Goal: Task Accomplishment & Management: Manage account settings

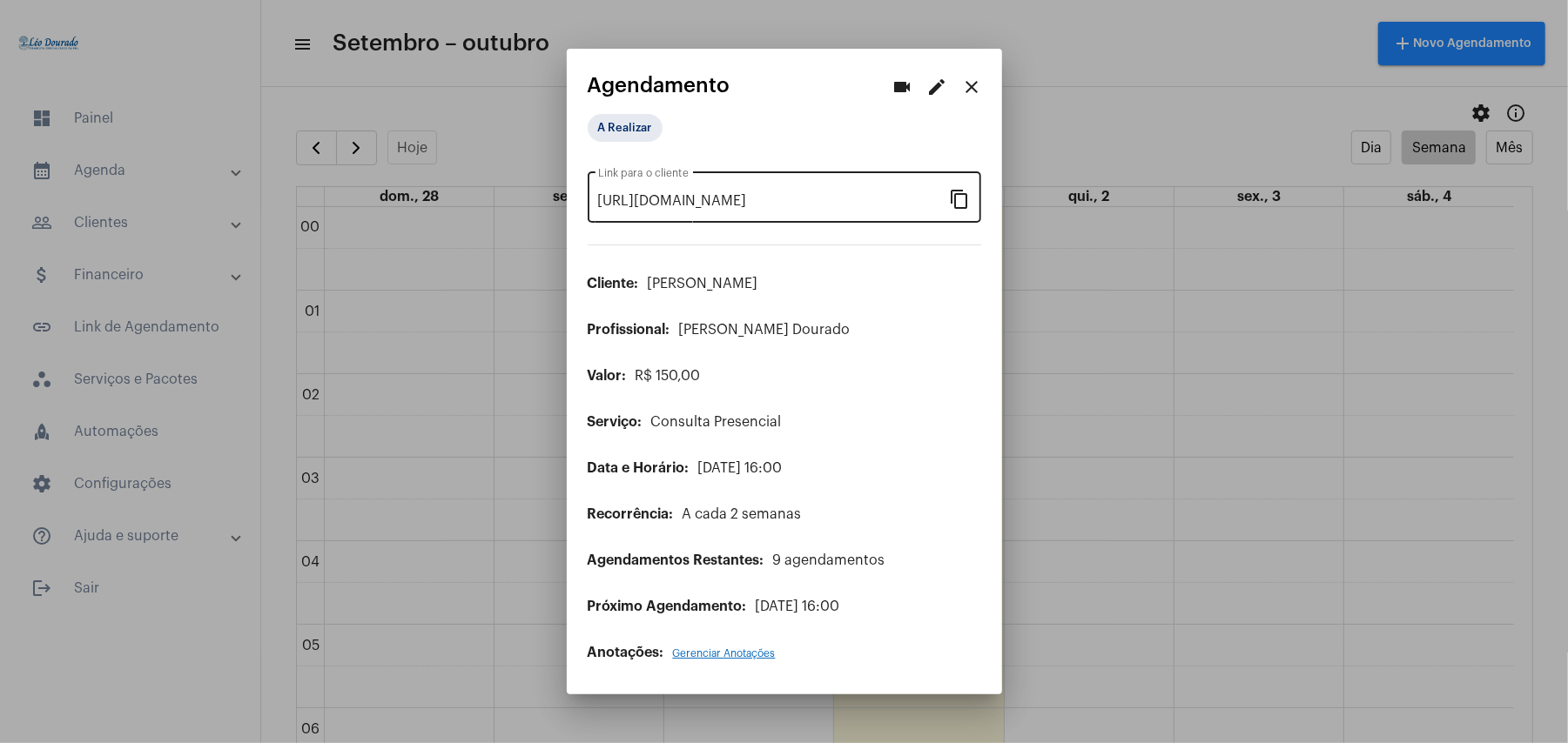
scroll to position [1199, 0]
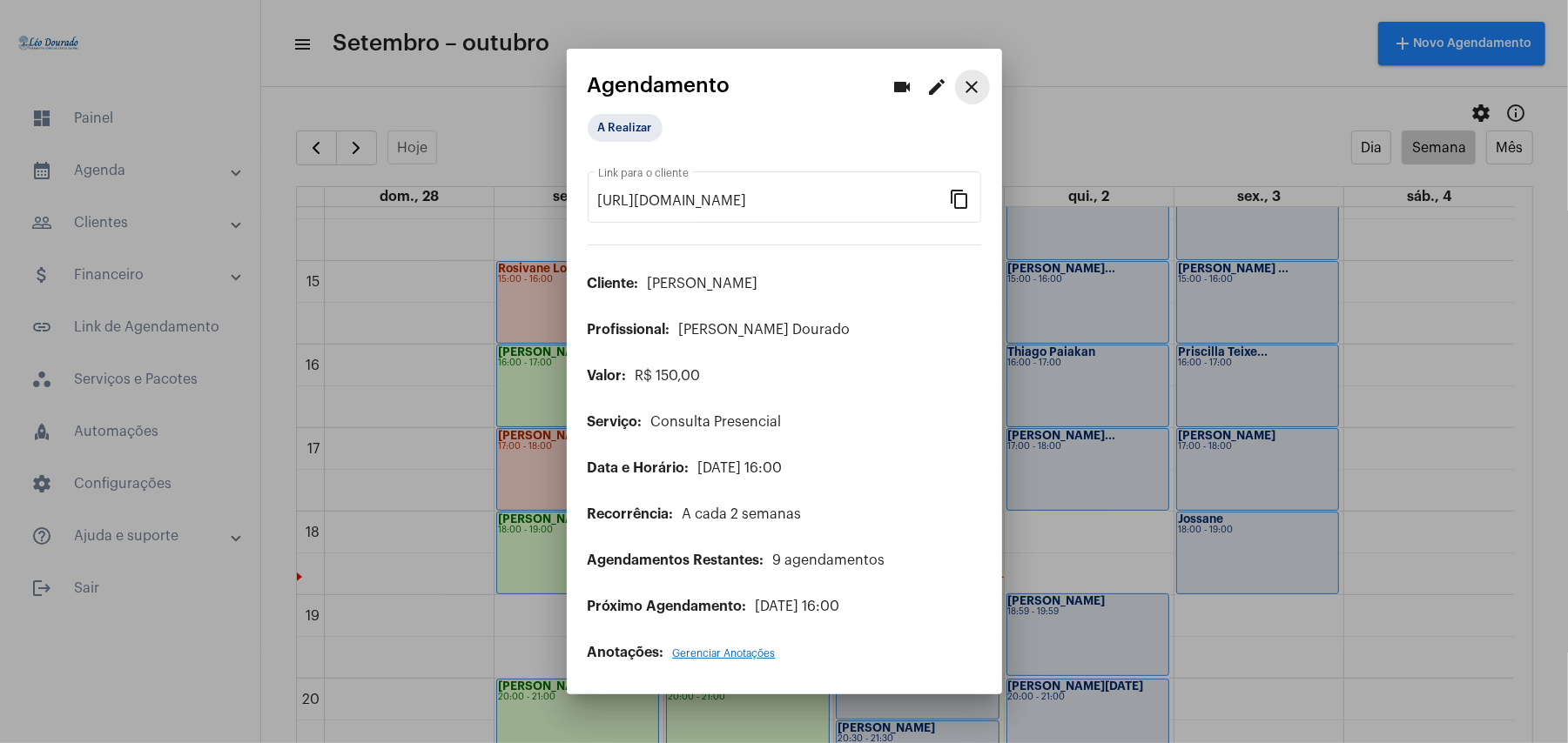
click at [972, 94] on mat-icon "close" at bounding box center [973, 87] width 21 height 21
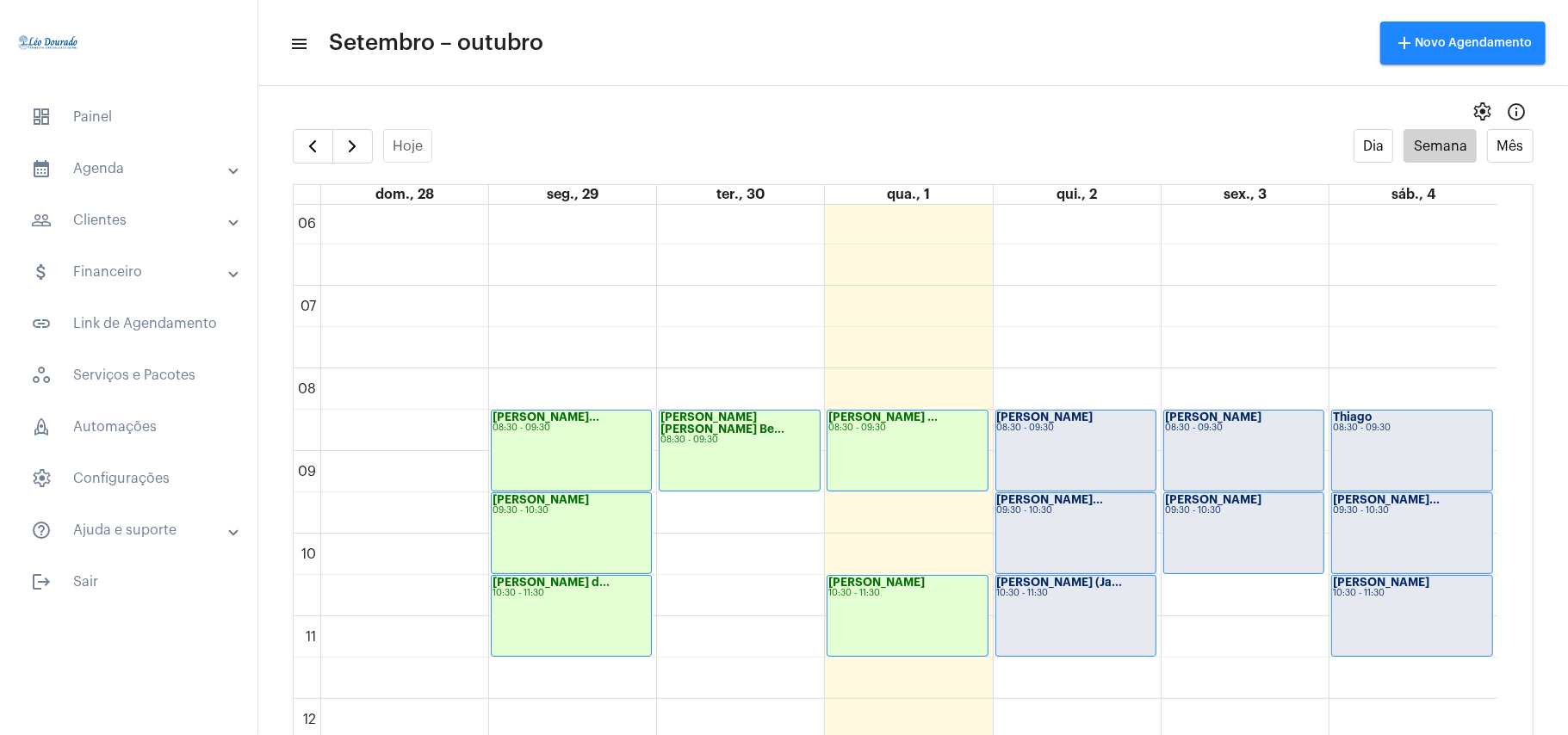
scroll to position [957, 0]
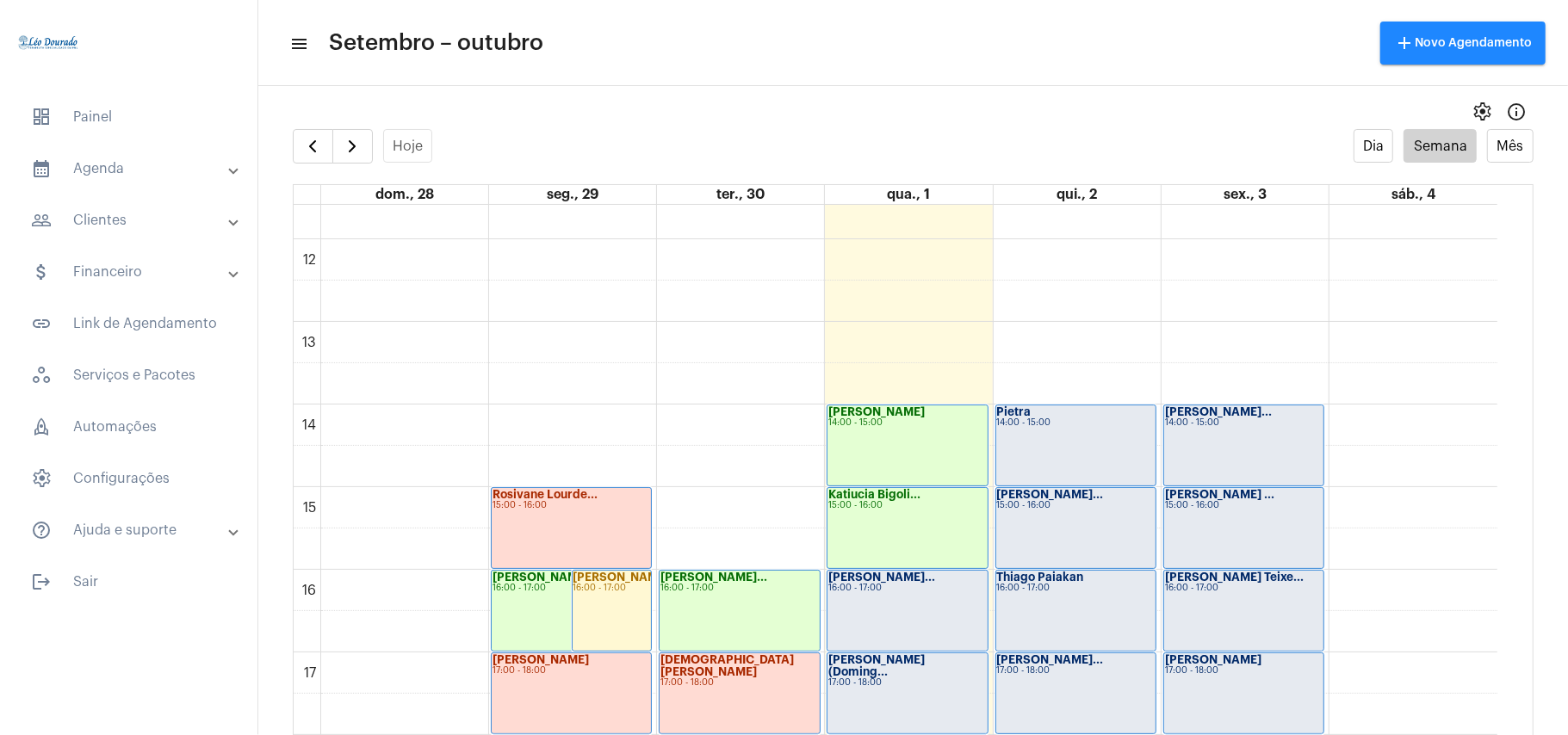
click at [912, 607] on div "Francisca Teixe... 16:00 - 17:00" at bounding box center [907, 611] width 159 height 80
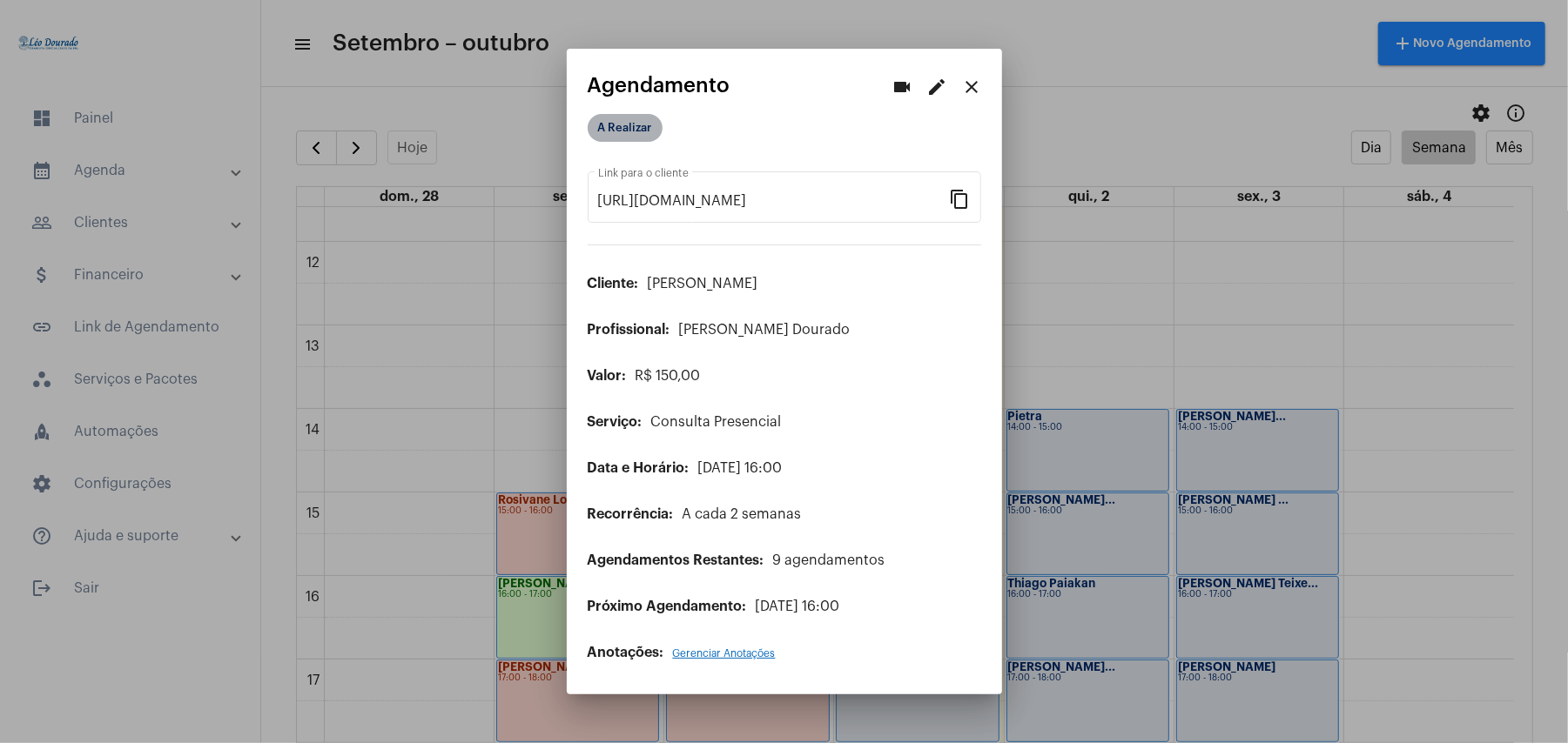
click at [617, 126] on mat-chip "A Realizar" at bounding box center [624, 128] width 75 height 28
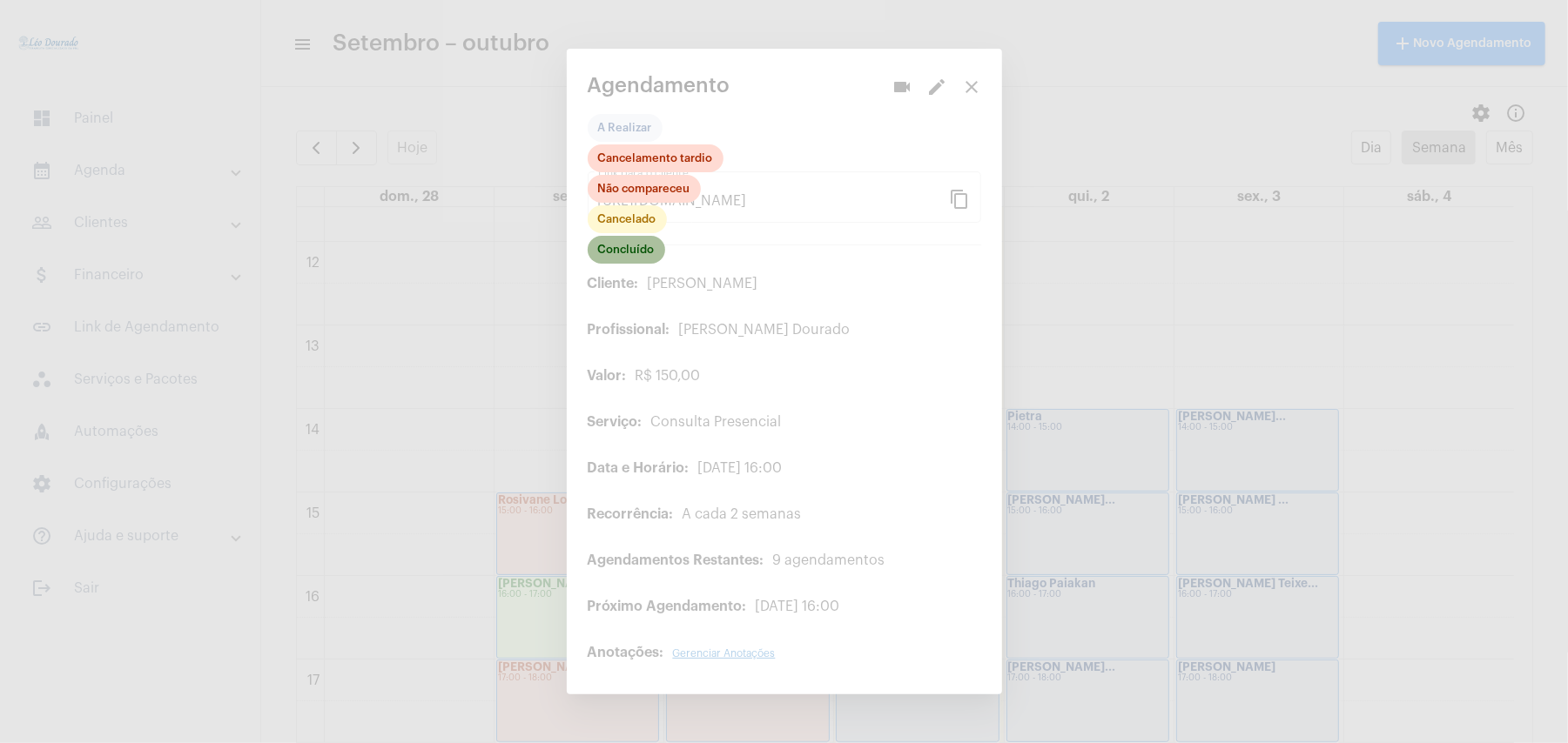
click at [625, 257] on mat-chip "Concluído" at bounding box center [626, 250] width 77 height 28
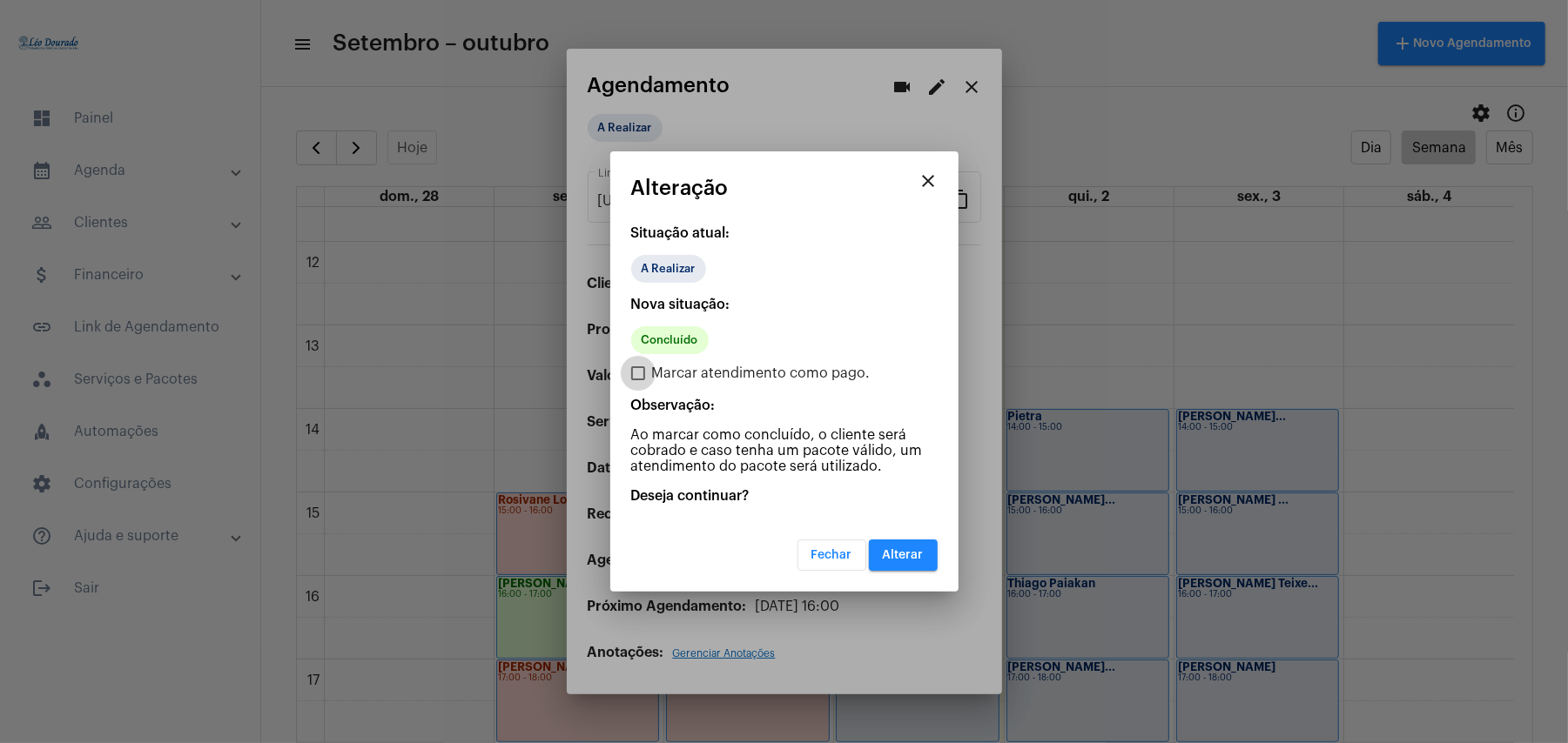
click at [763, 367] on span "Marcar atendimento como pago." at bounding box center [762, 373] width 219 height 21
click at [638, 380] on input "Marcar atendimento como pago." at bounding box center [637, 380] width 1 height 1
checkbox input "true"
click at [899, 569] on mat-dialog-container "close Alteração Situação atual: A Realizar Nova situação: Concluído Marcar aten…" at bounding box center [784, 371] width 348 height 440
click at [899, 560] on button "Alterar" at bounding box center [902, 555] width 69 height 31
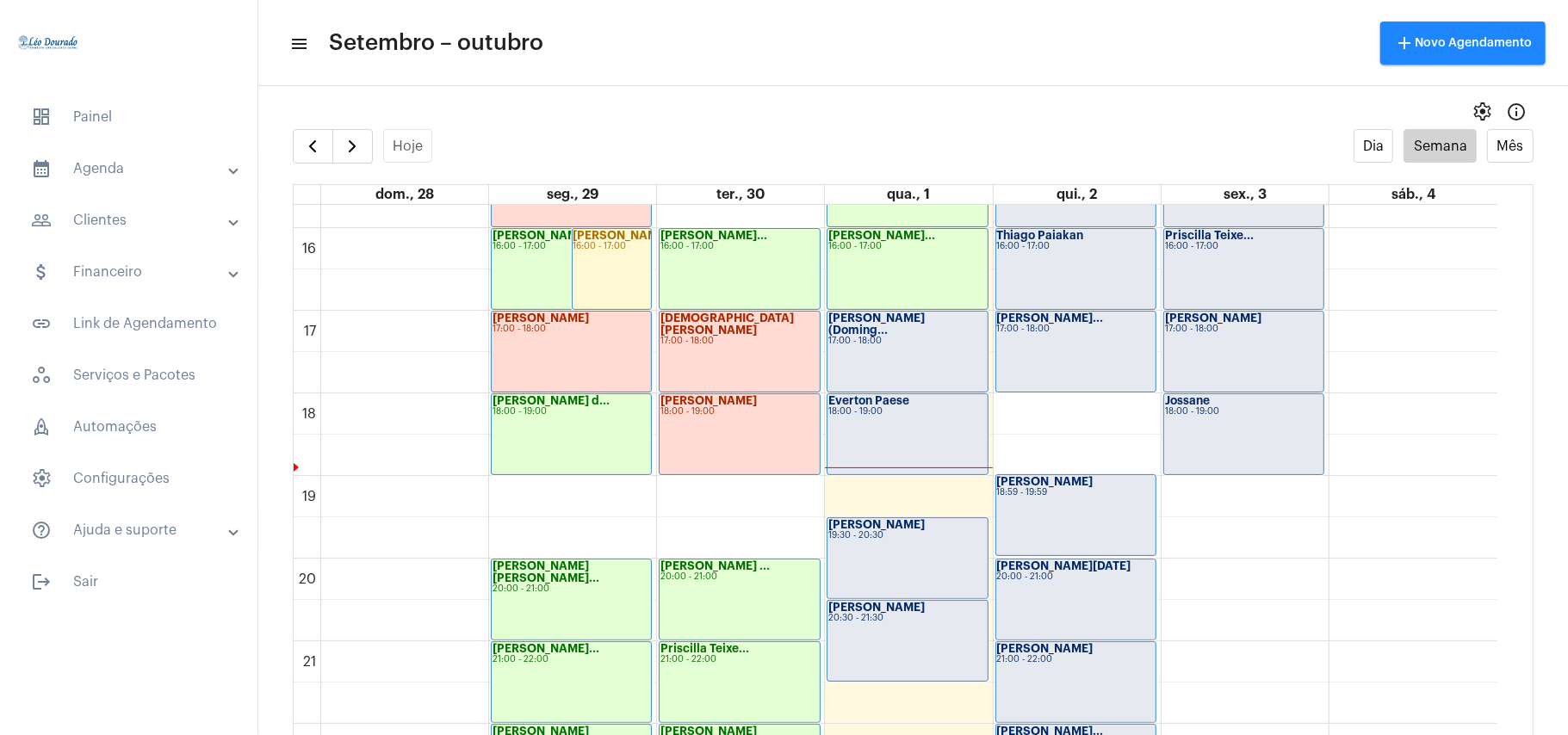
scroll to position [1302, 0]
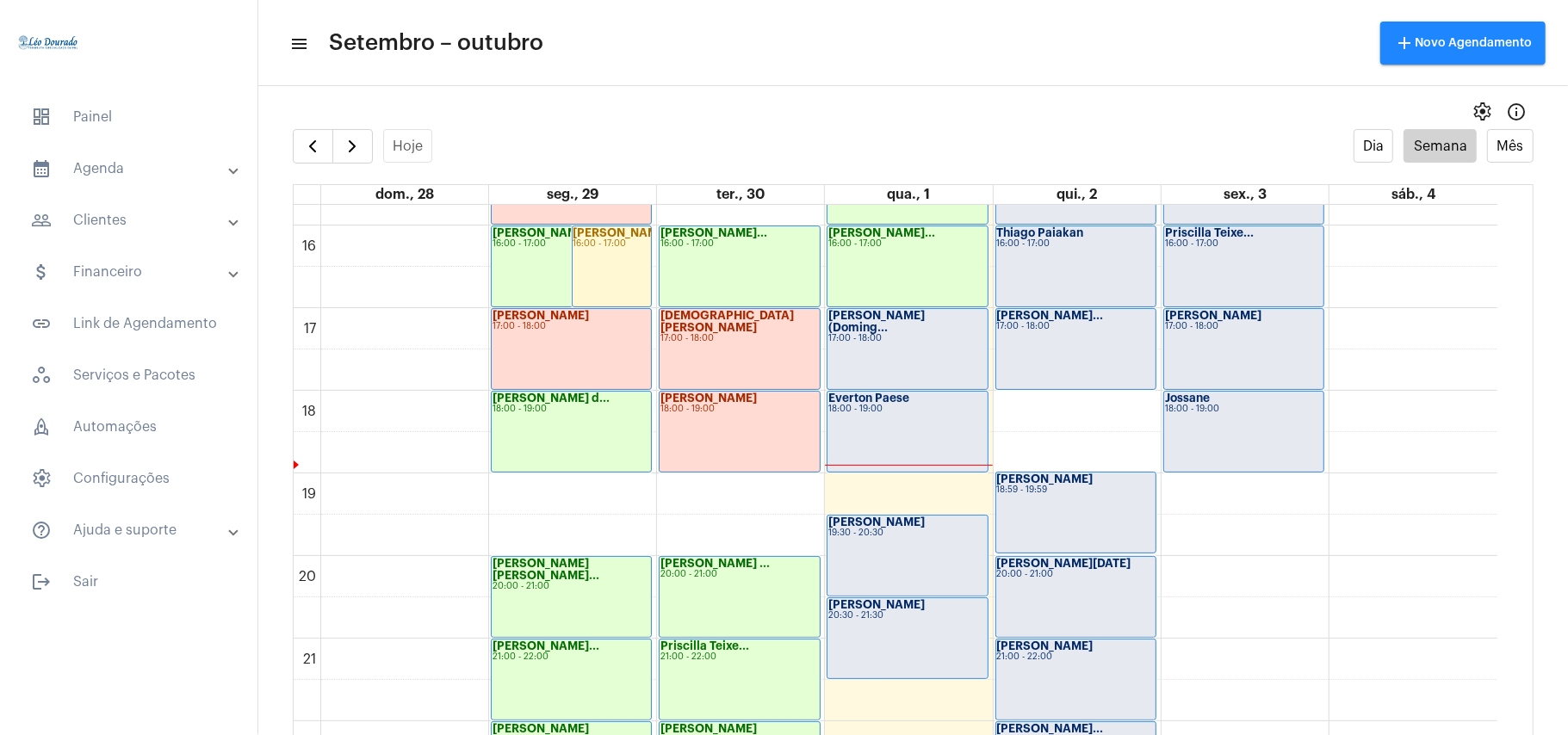
click at [882, 338] on div "[PERSON_NAME] (Doming... 17:00 - 18:00" at bounding box center [907, 349] width 159 height 80
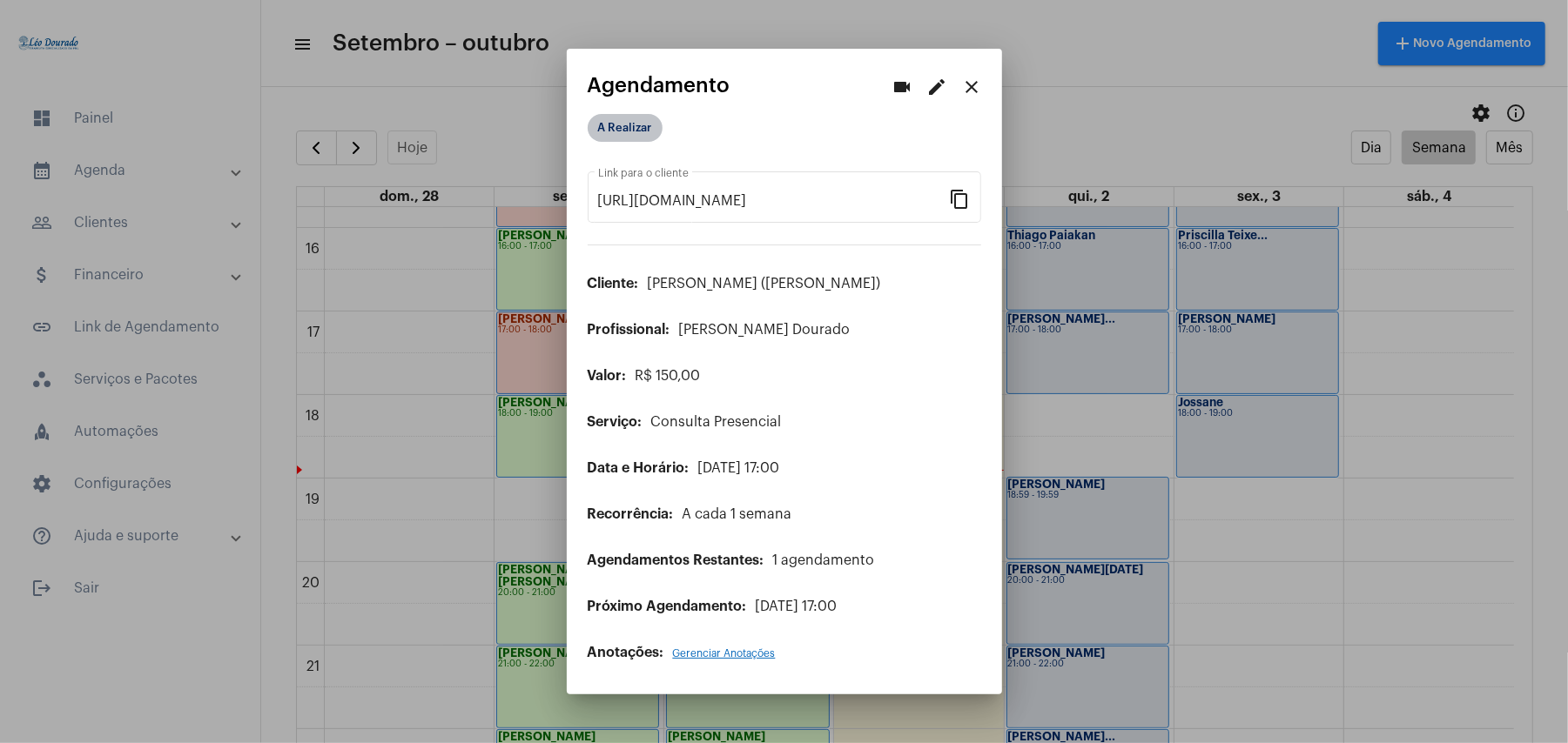
click at [637, 133] on mat-chip "A Realizar" at bounding box center [624, 128] width 75 height 28
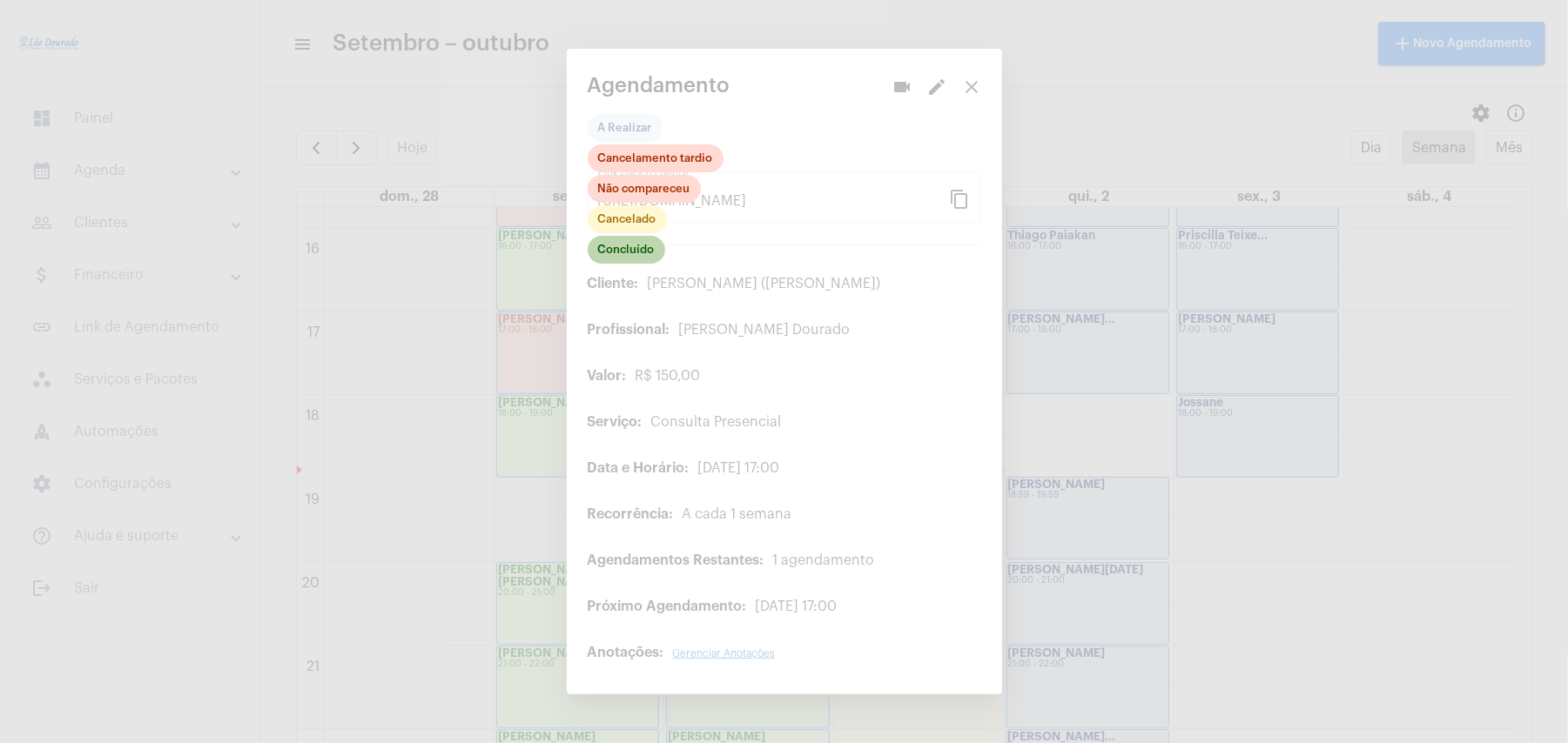
click at [623, 251] on mat-chip "Concluído" at bounding box center [626, 250] width 77 height 28
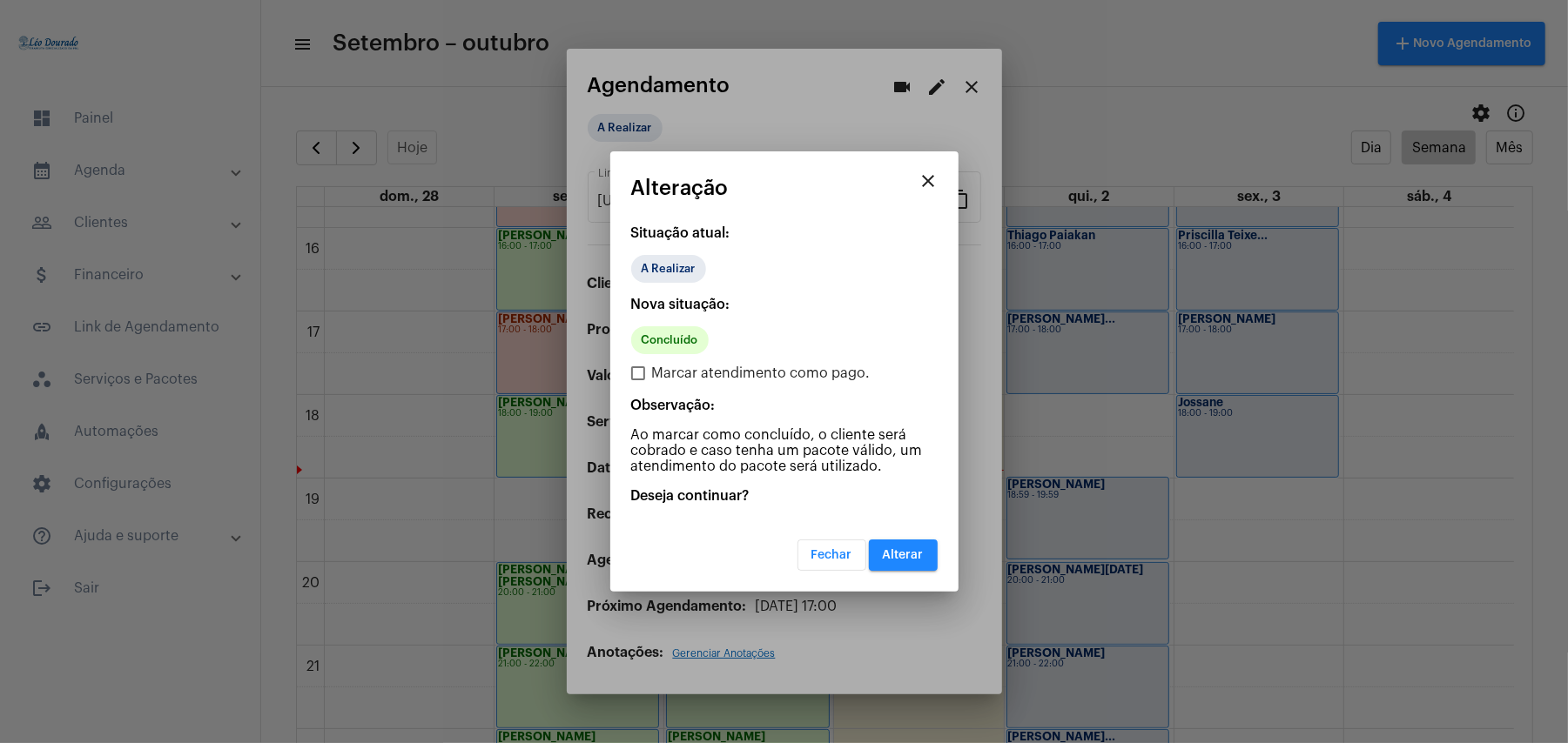
click at [682, 371] on span "Marcar atendimento como pago." at bounding box center [762, 373] width 219 height 21
click at [638, 380] on input "Marcar atendimento como pago." at bounding box center [637, 380] width 1 height 1
checkbox input "true"
click at [912, 554] on span "Alterar" at bounding box center [903, 554] width 41 height 13
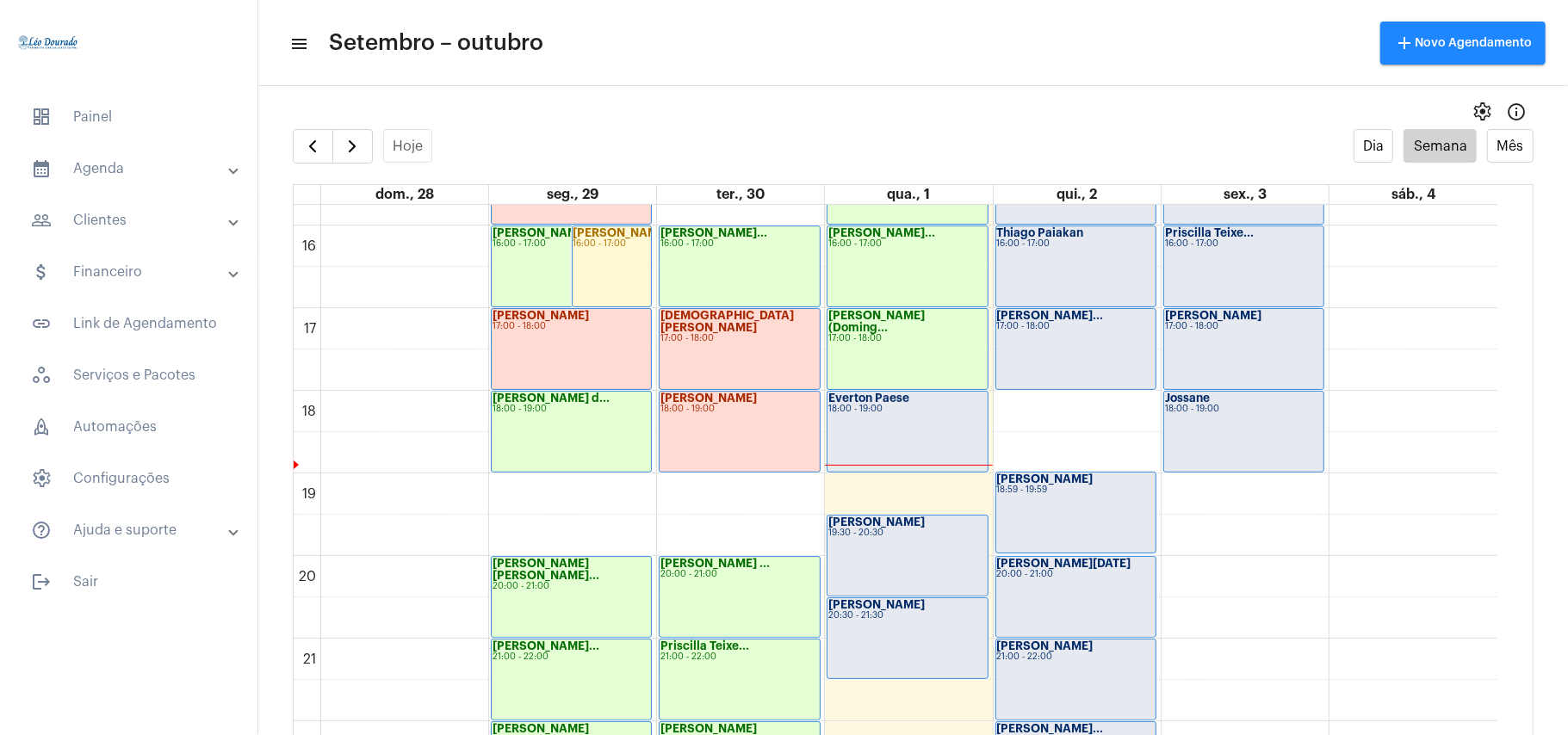
click at [879, 414] on div "Everton Paese 18:00 - 19:00" at bounding box center [907, 432] width 159 height 80
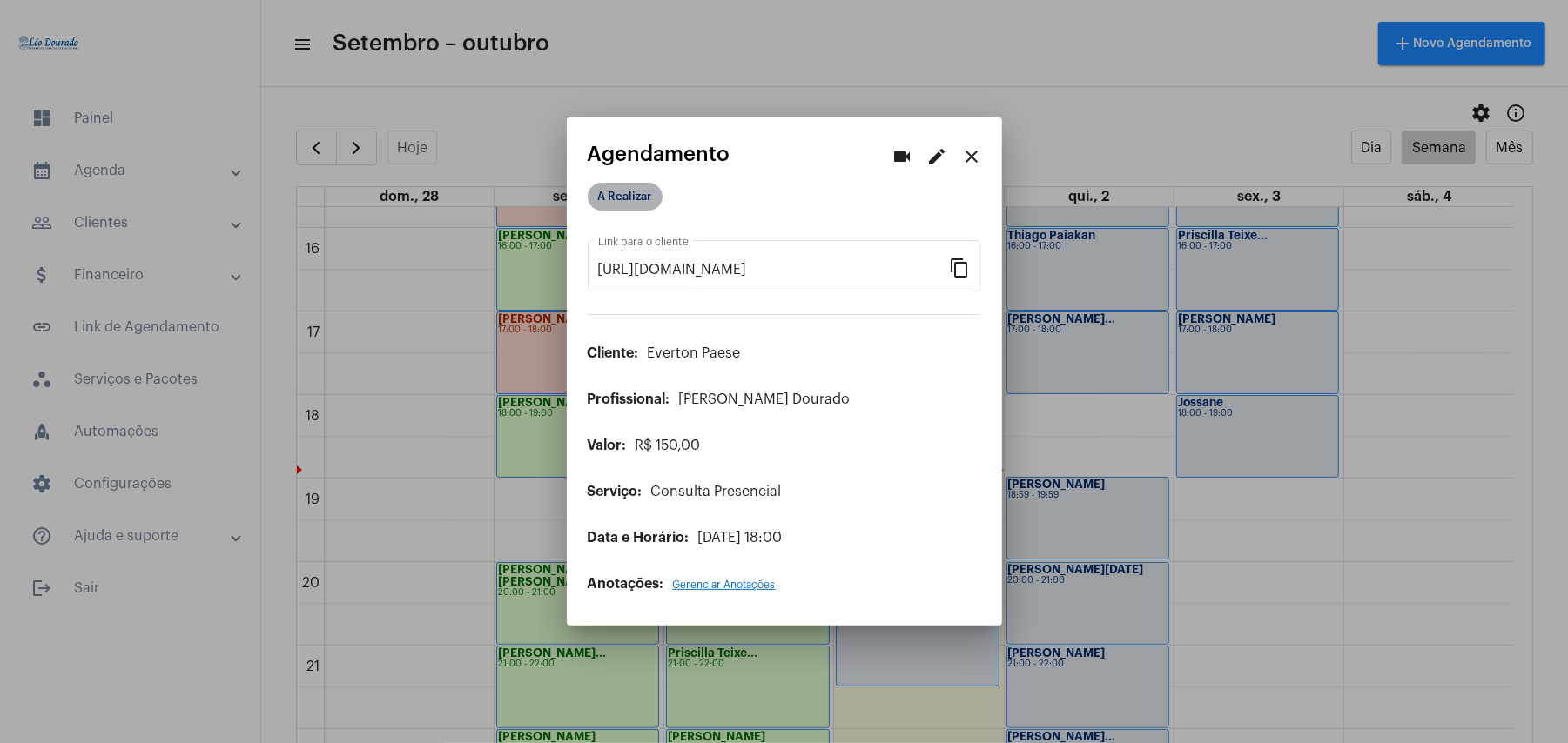
click at [614, 198] on mat-chip "A Realizar" at bounding box center [624, 196] width 75 height 28
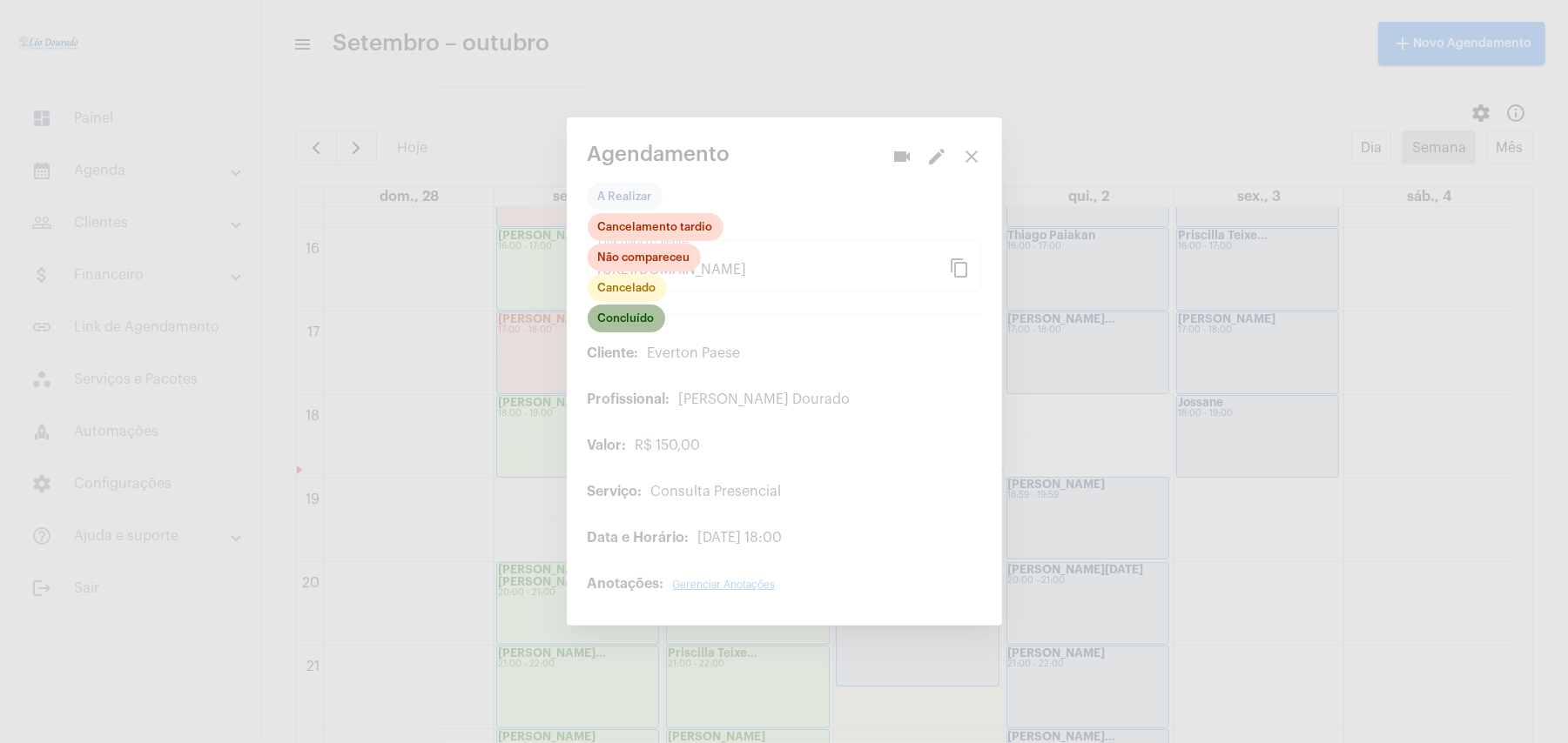
click at [638, 317] on mat-chip "Concluído" at bounding box center [626, 318] width 77 height 28
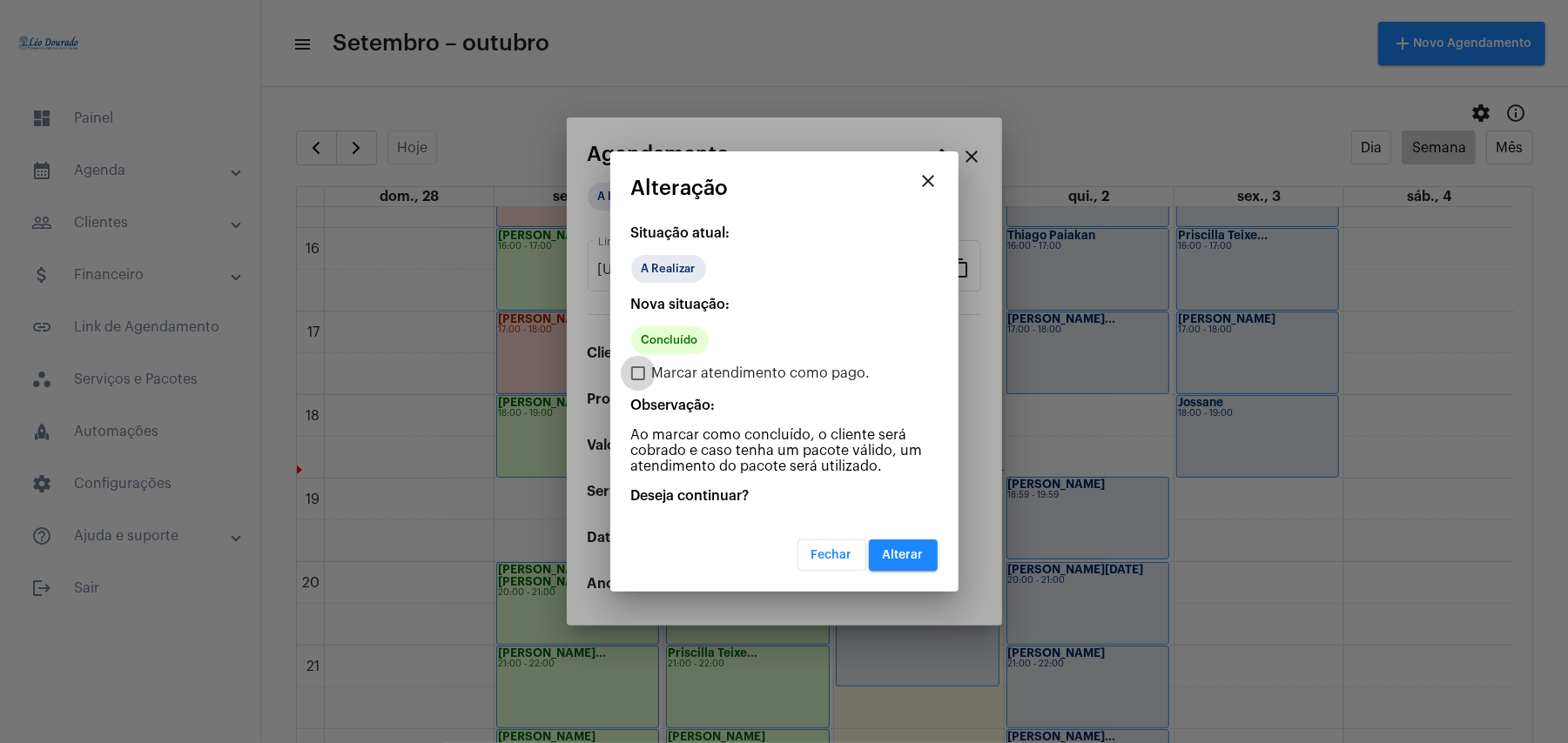
click at [725, 367] on span "Marcar atendimento como pago." at bounding box center [762, 373] width 219 height 21
click at [638, 380] on input "Marcar atendimento como pago." at bounding box center [637, 380] width 1 height 1
checkbox input "true"
click at [890, 557] on span "Alterar" at bounding box center [903, 554] width 41 height 13
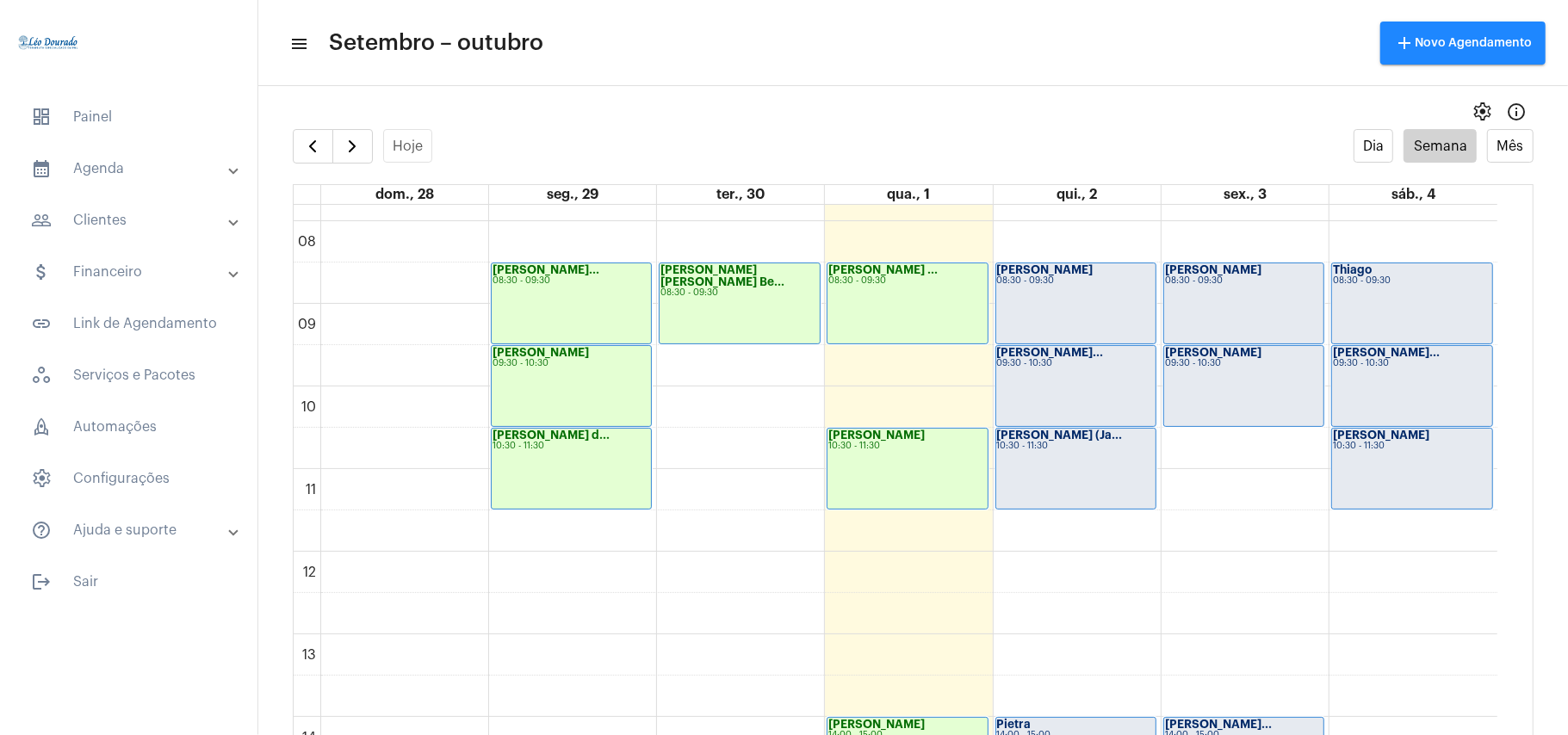
scroll to position [612, 0]
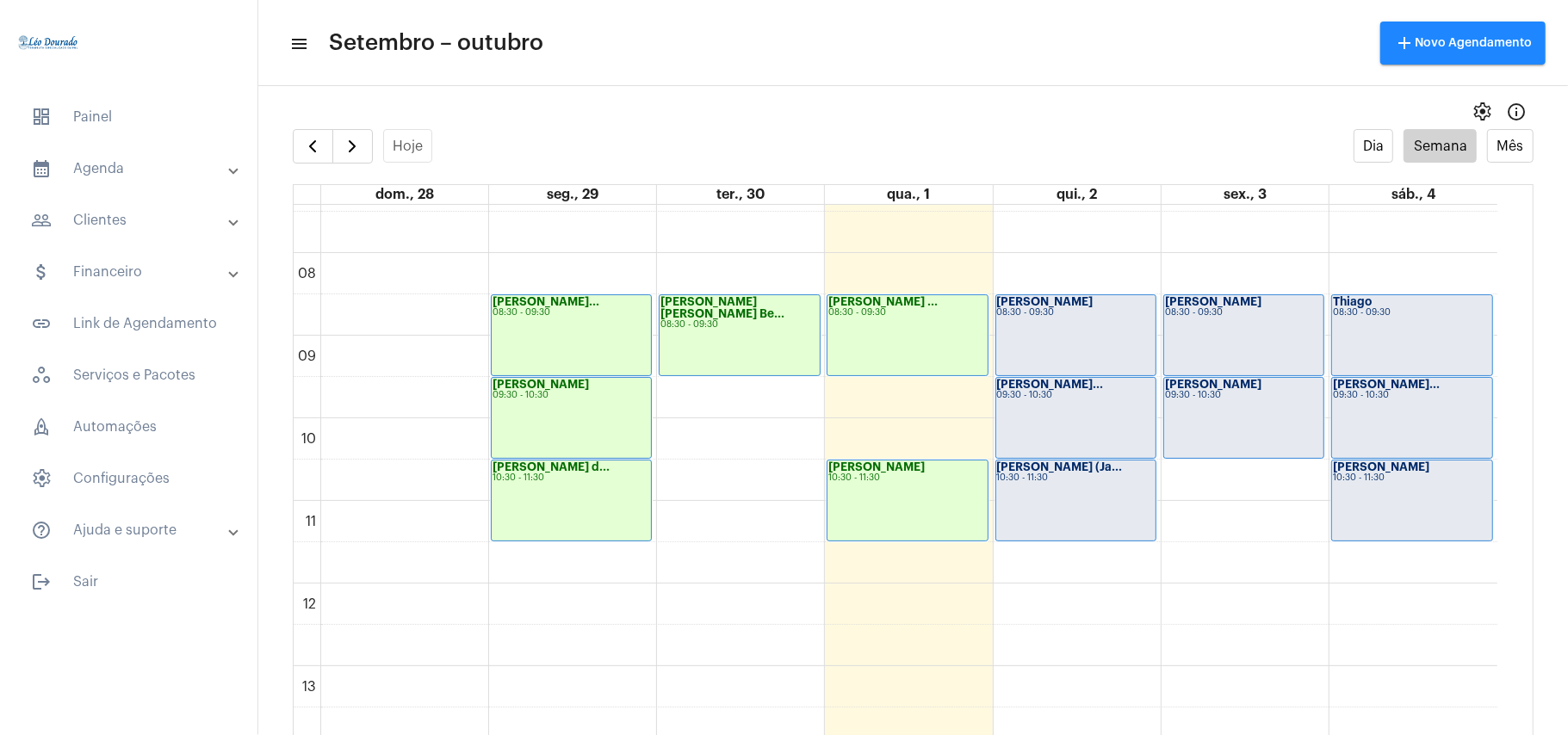
click at [938, 503] on div "[PERSON_NAME] 10:30 - 11:30" at bounding box center [907, 501] width 159 height 80
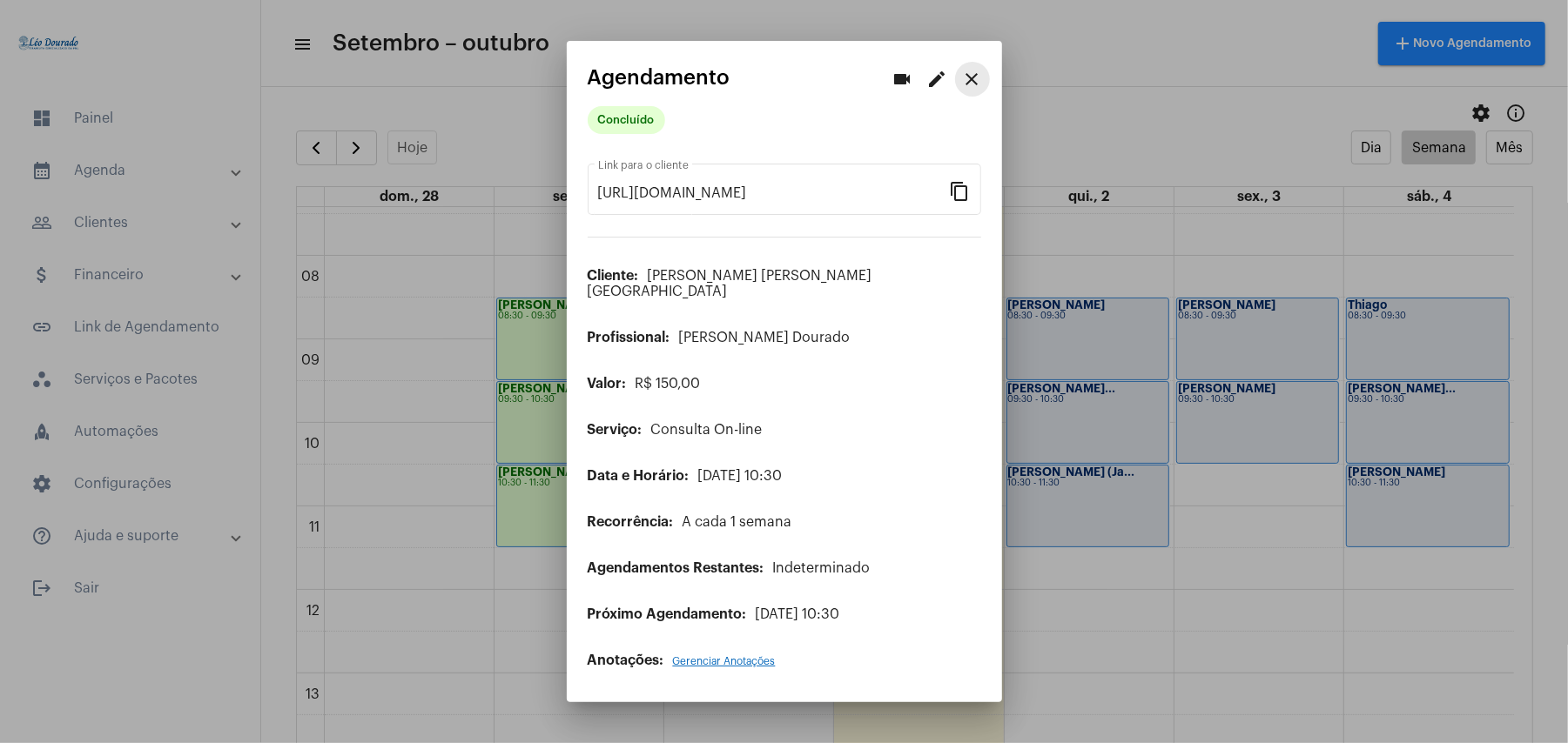
click at [976, 82] on mat-icon "close" at bounding box center [973, 79] width 21 height 21
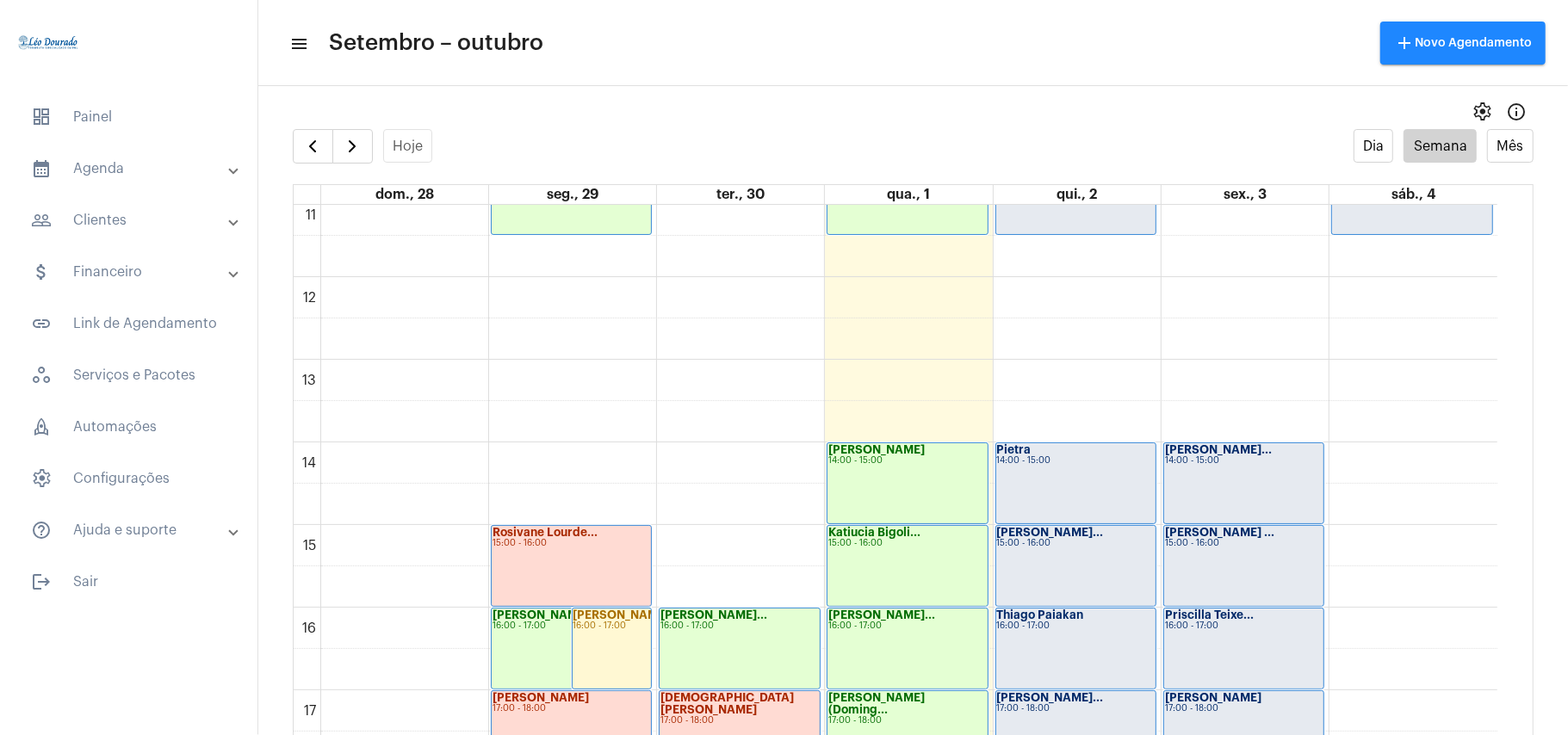
scroll to position [957, 0]
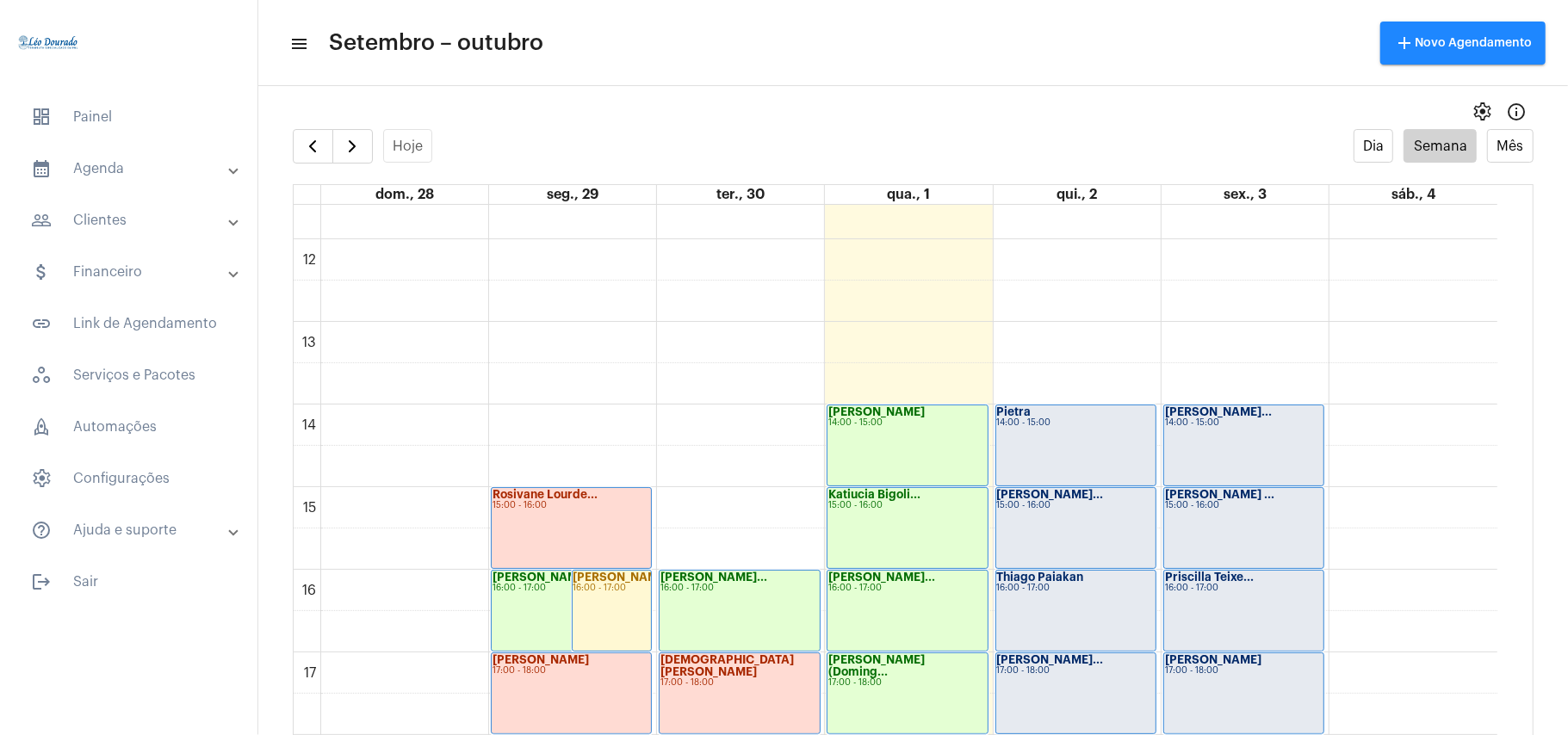
click at [1081, 515] on div "[PERSON_NAME]... 15:00 - 16:00" at bounding box center [1075, 528] width 159 height 80
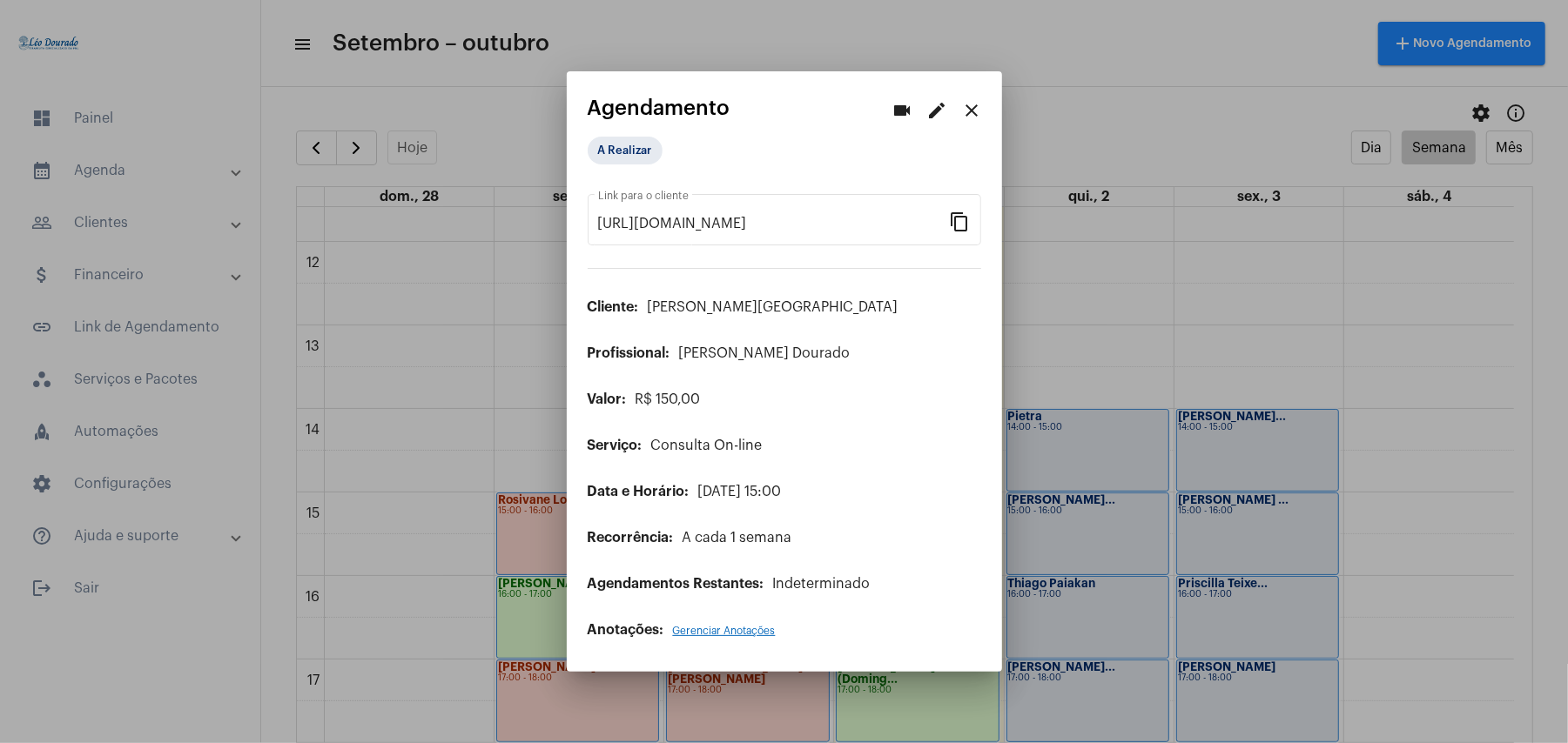
click at [938, 111] on mat-icon "edit" at bounding box center [938, 110] width 21 height 21
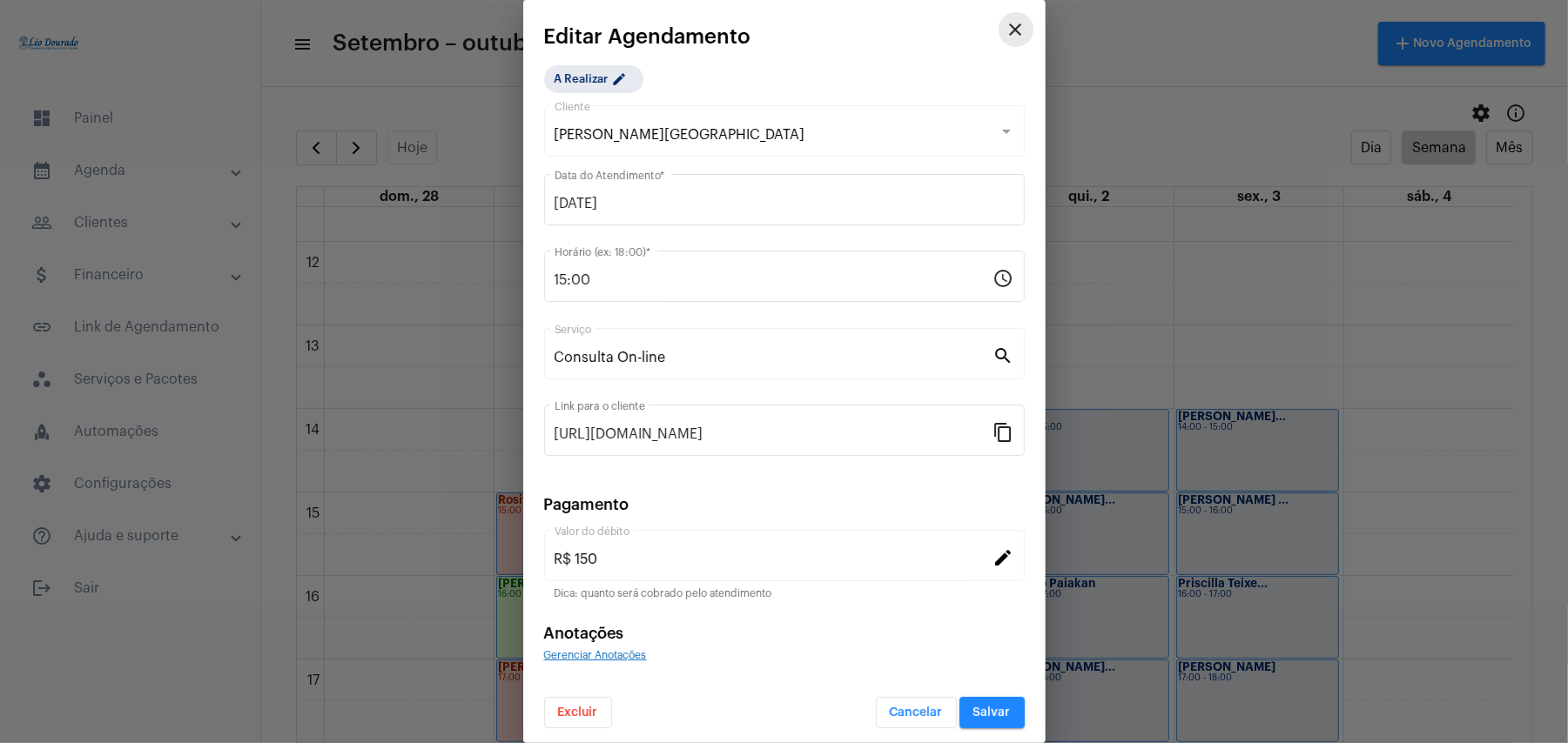
click at [1006, 24] on mat-icon "close" at bounding box center [1016, 30] width 21 height 21
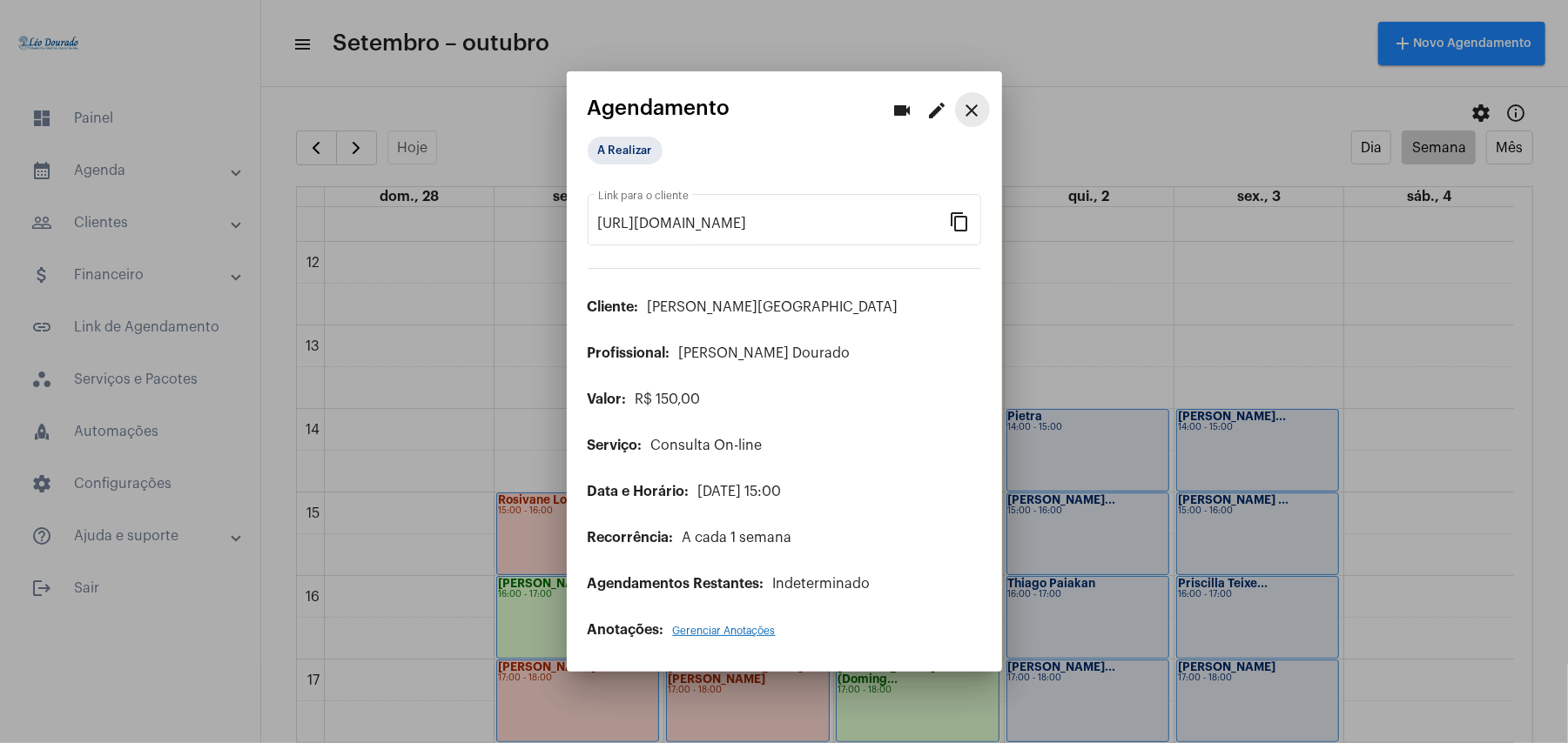
click at [970, 117] on mat-icon "close" at bounding box center [973, 110] width 21 height 21
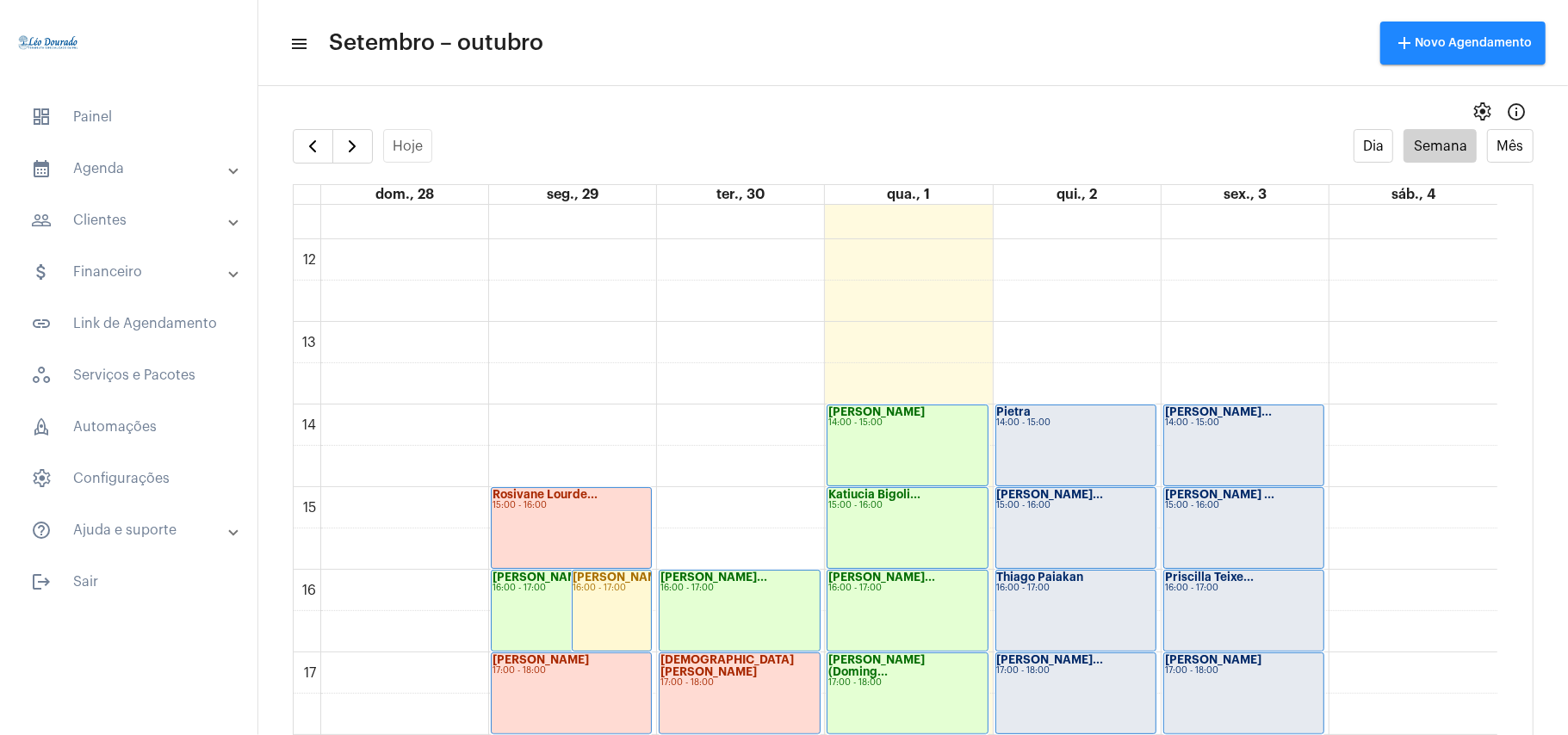
click at [107, 224] on mat-panel-title "people_outline Clientes" at bounding box center [130, 220] width 199 height 21
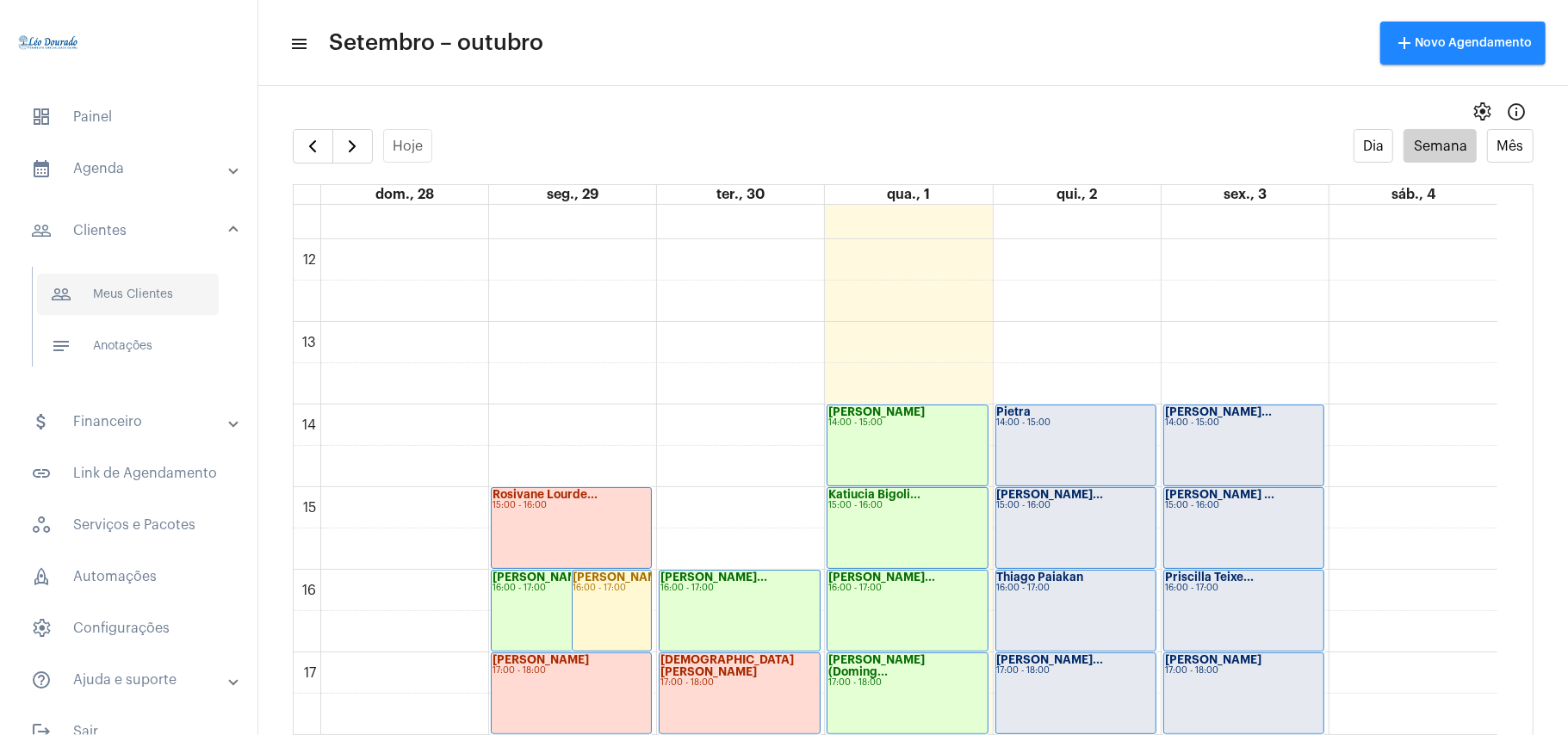
click at [152, 297] on span "people_outline Meus Clientes" at bounding box center [128, 294] width 182 height 41
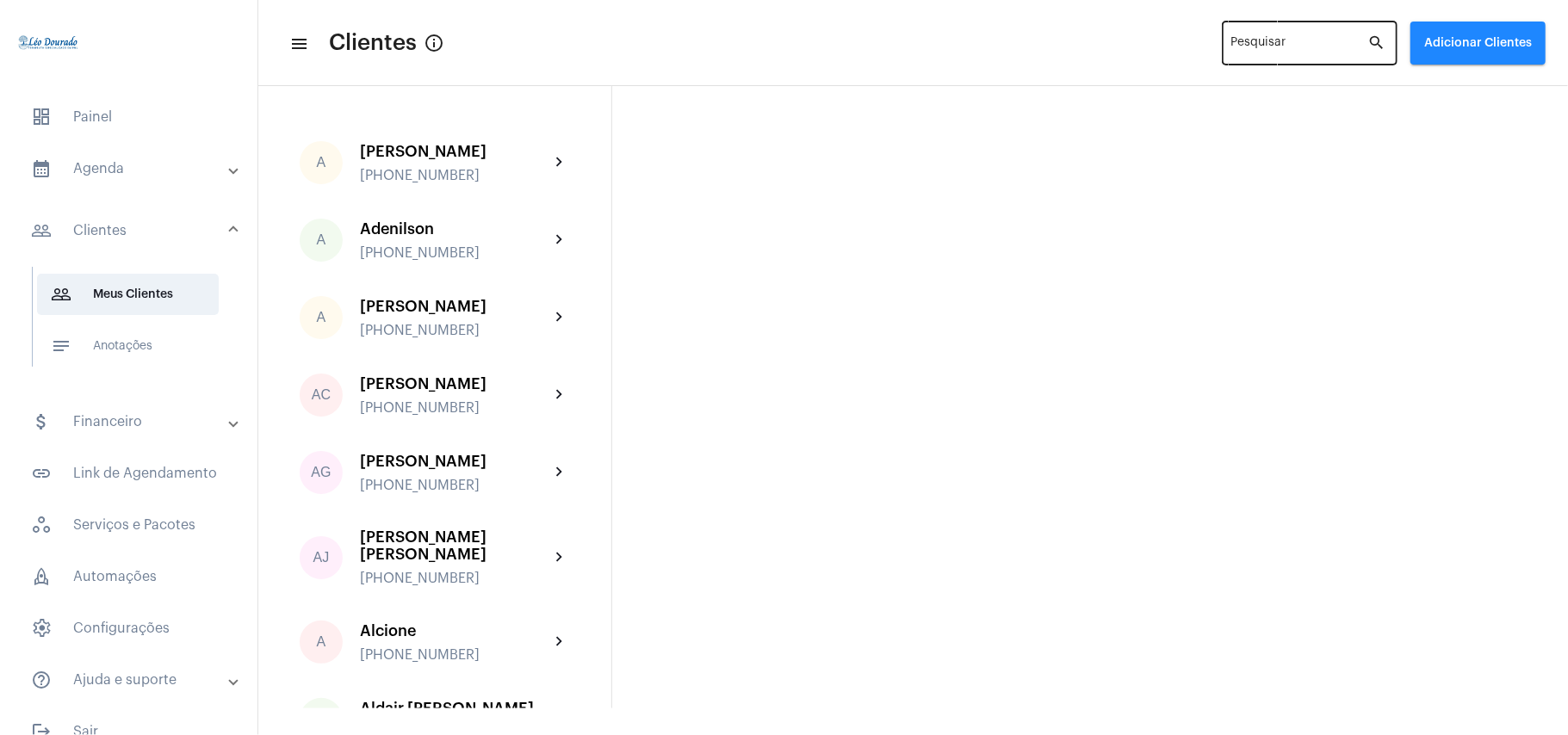
click at [1303, 49] on input "Pesquisar" at bounding box center [1299, 46] width 137 height 13
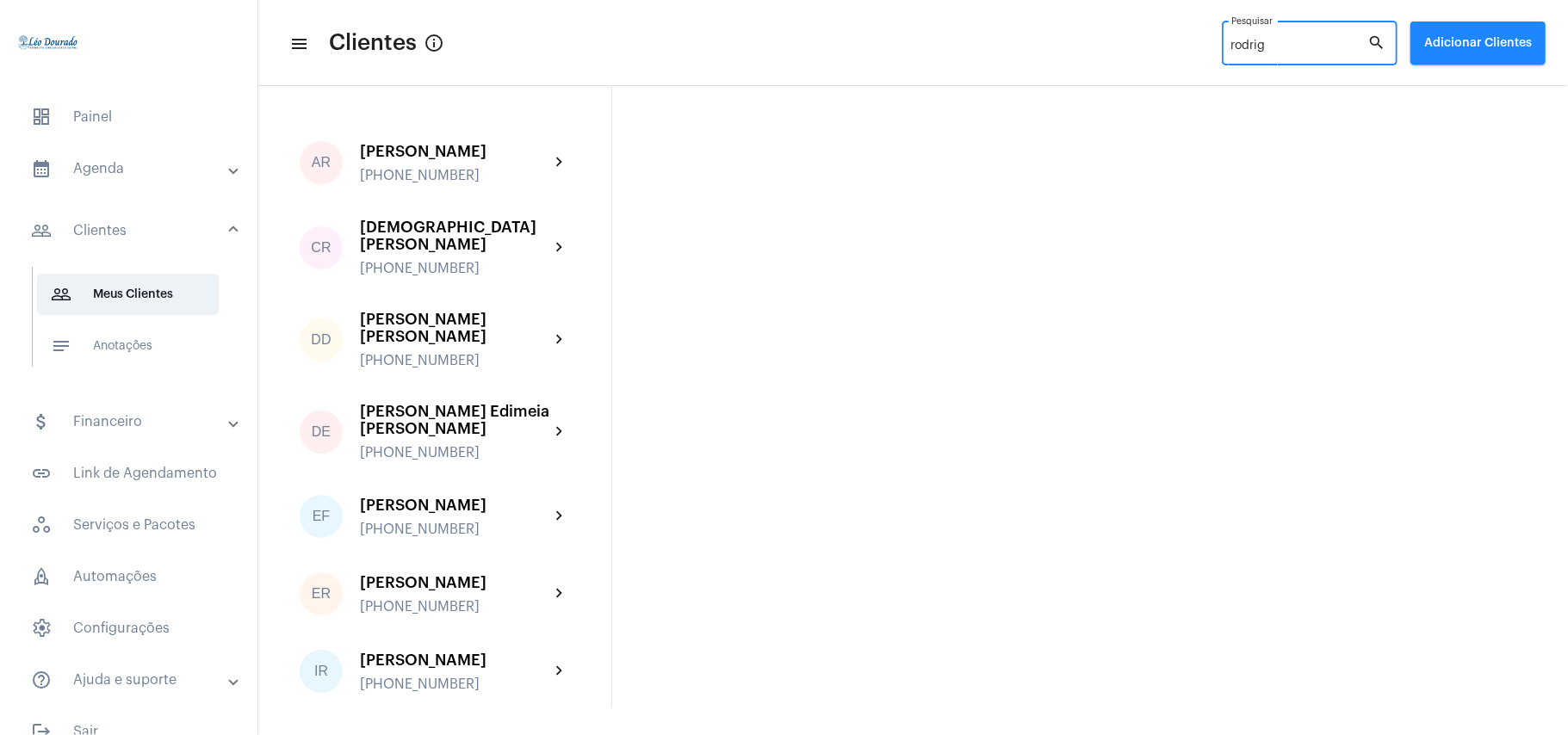
type input "[PERSON_NAME]"
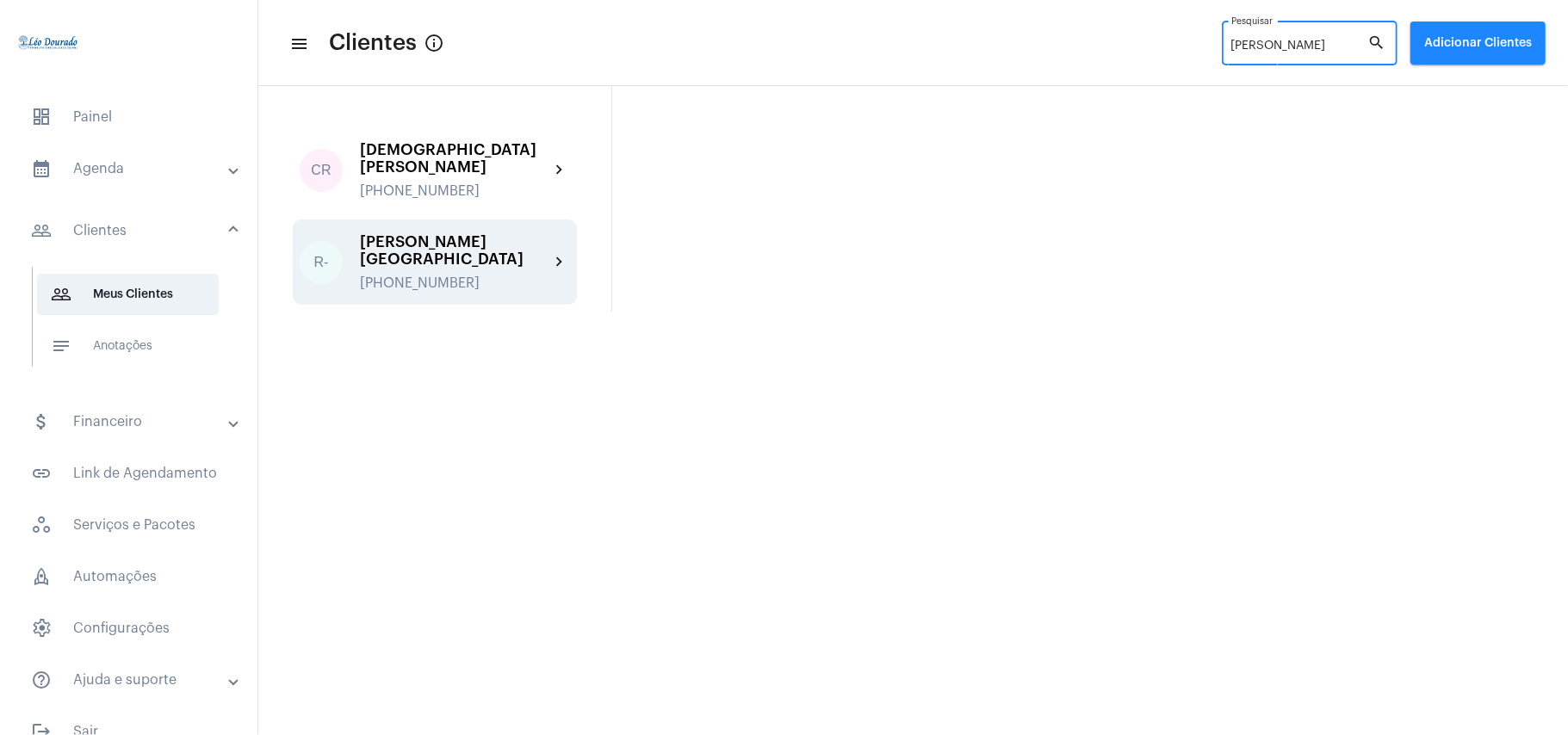
click at [401, 276] on div "[PHONE_NUMBER]" at bounding box center [455, 283] width 190 height 15
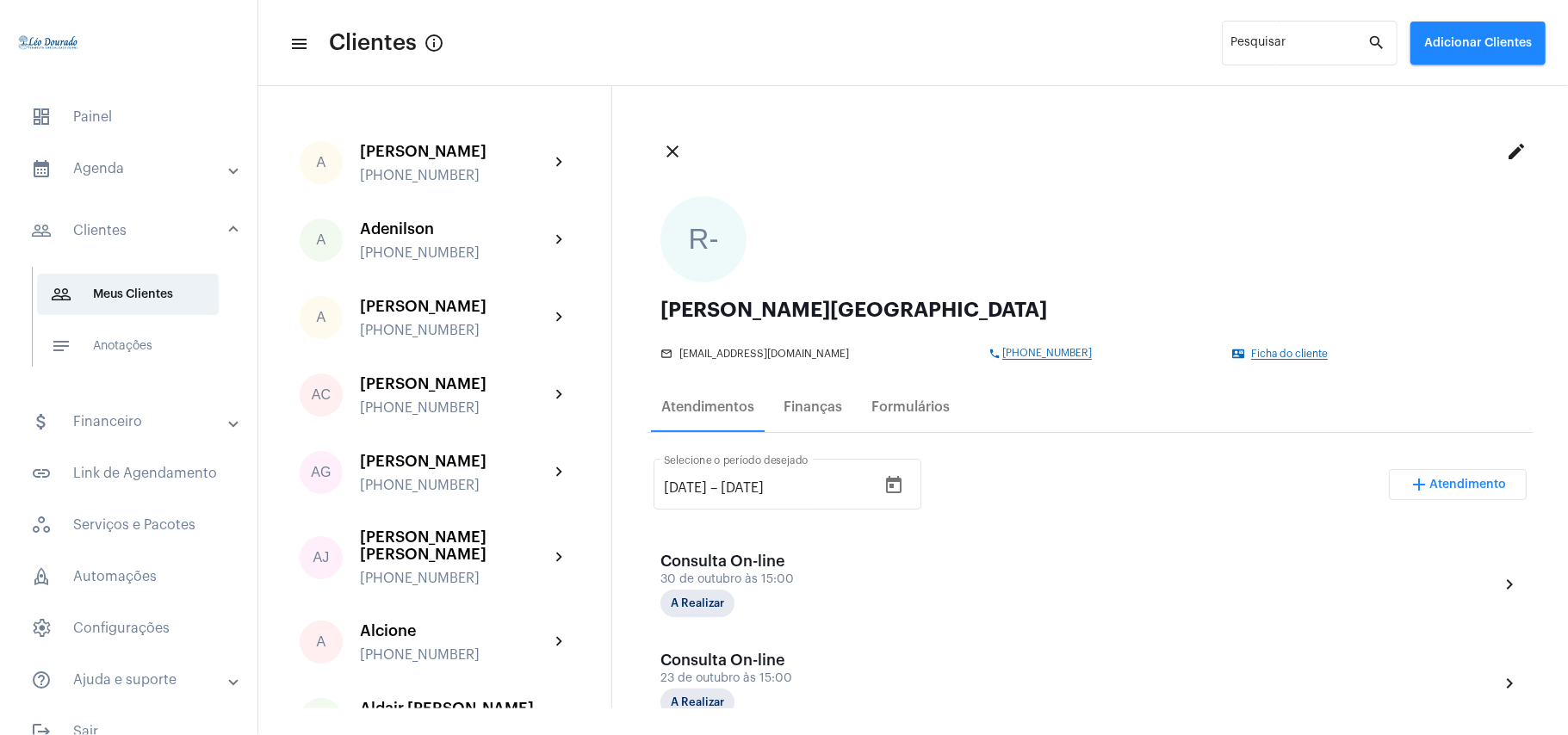
click at [1499, 149] on button "edit" at bounding box center [1516, 151] width 34 height 34
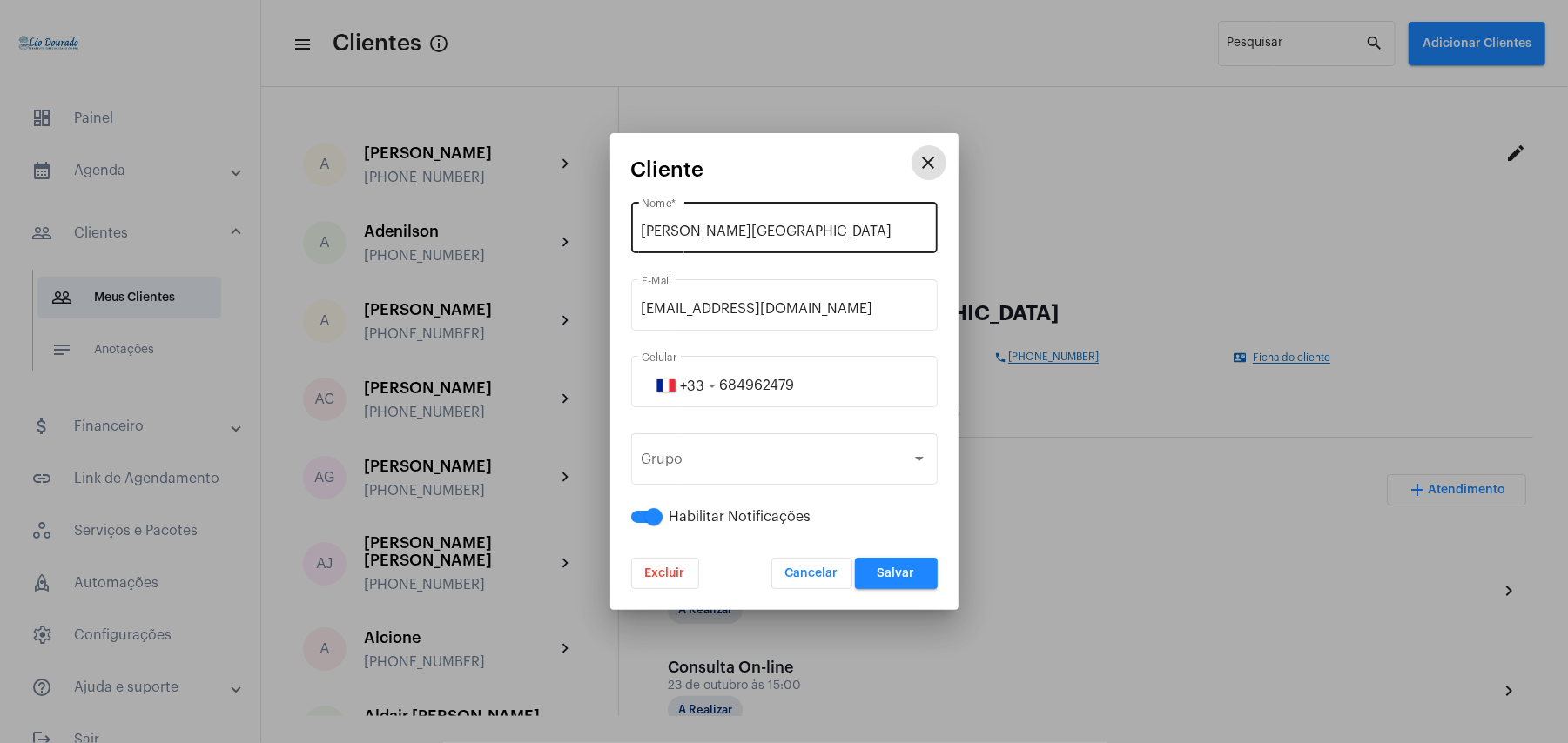
click at [697, 228] on input "[PERSON_NAME][GEOGRAPHIC_DATA]" at bounding box center [784, 231] width 286 height 15
type input "[PERSON_NAME][GEOGRAPHIC_DATA]"
click at [879, 569] on span "Salvar" at bounding box center [895, 573] width 38 height 13
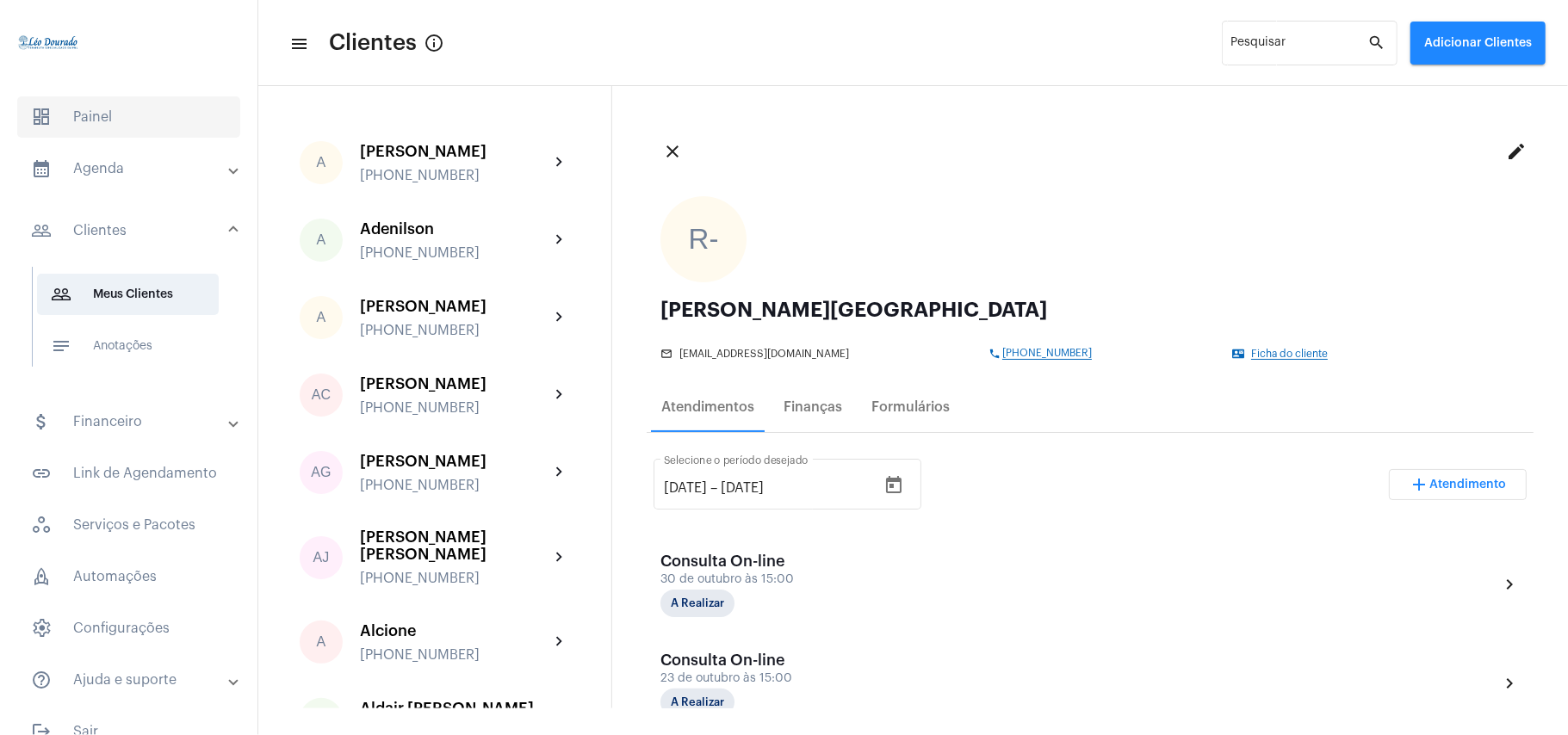
click at [90, 122] on span "dashboard Painel" at bounding box center [128, 117] width 223 height 41
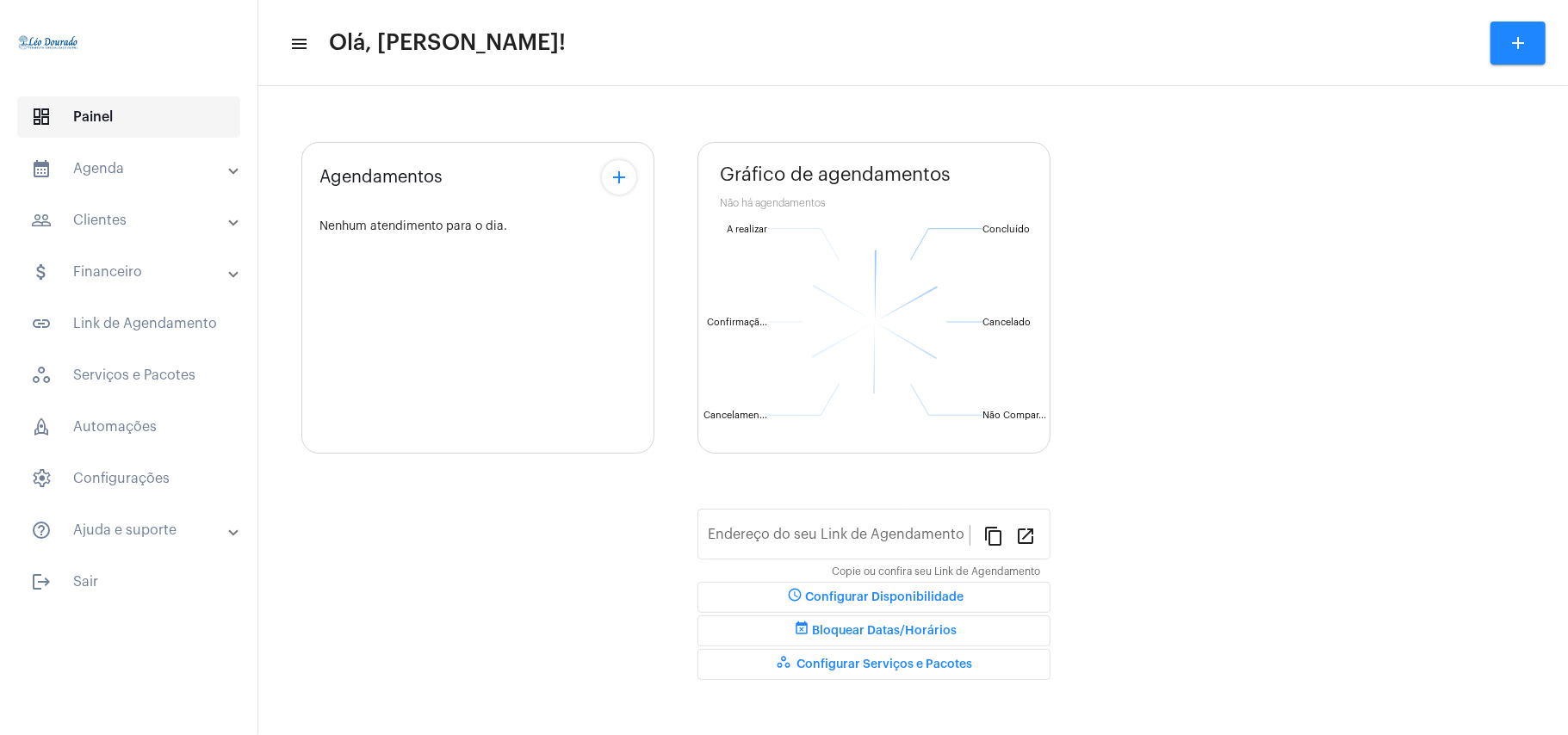
type input "[URL][DOMAIN_NAME][PERSON_NAME]"
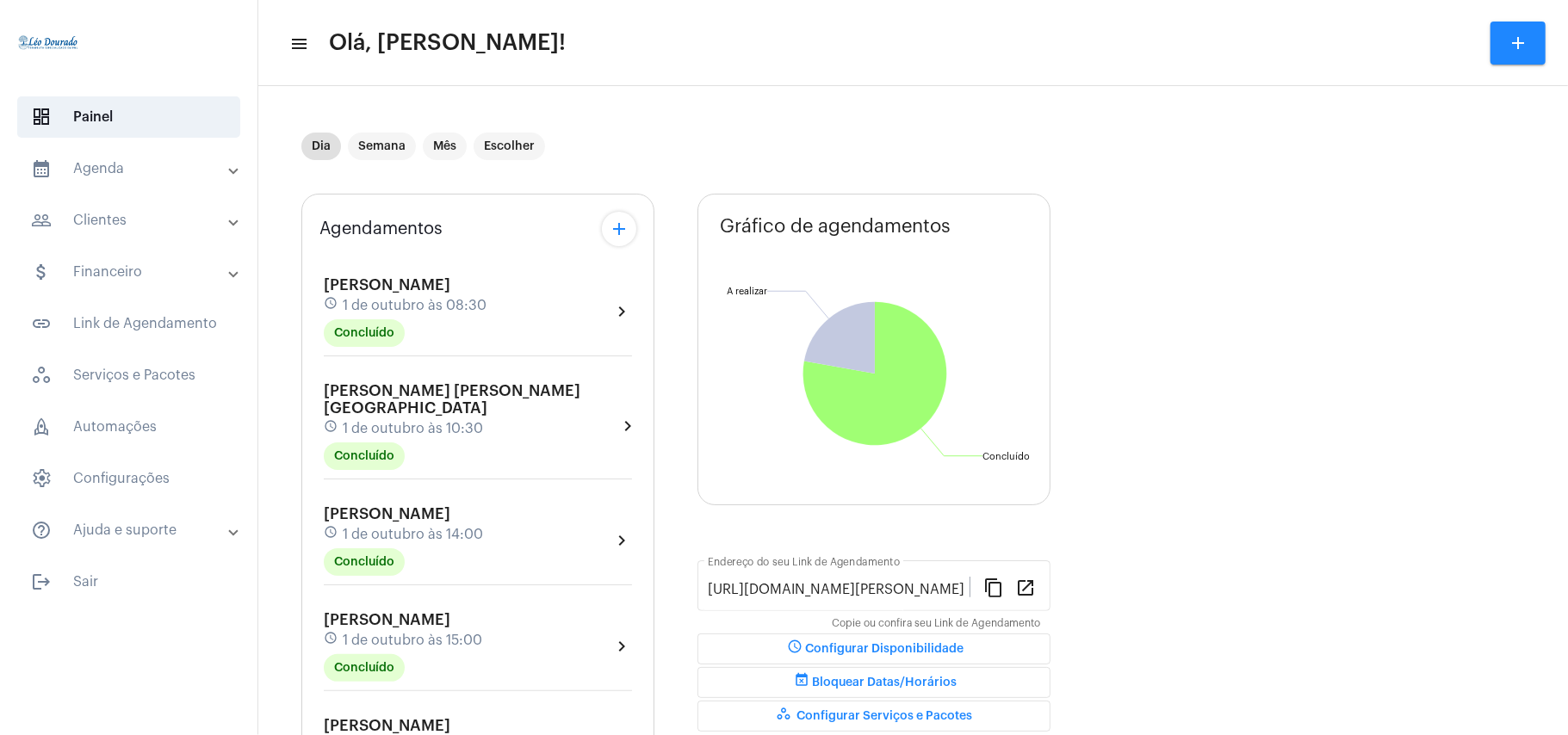
click at [101, 167] on mat-panel-title "calendar_month_outlined Agenda" at bounding box center [130, 168] width 199 height 21
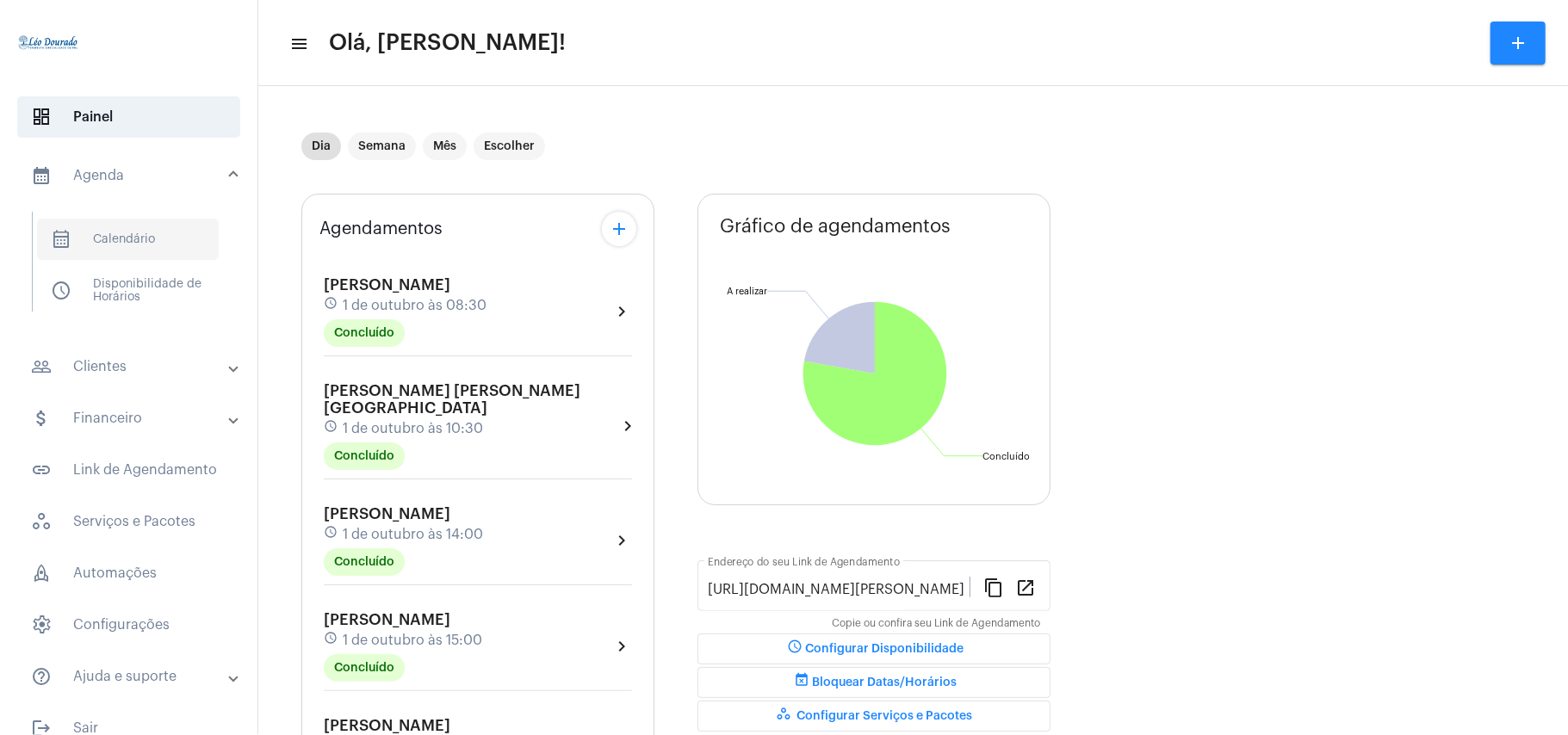
click at [111, 237] on span "calendar_month_outlined Calendário" at bounding box center [128, 238] width 182 height 41
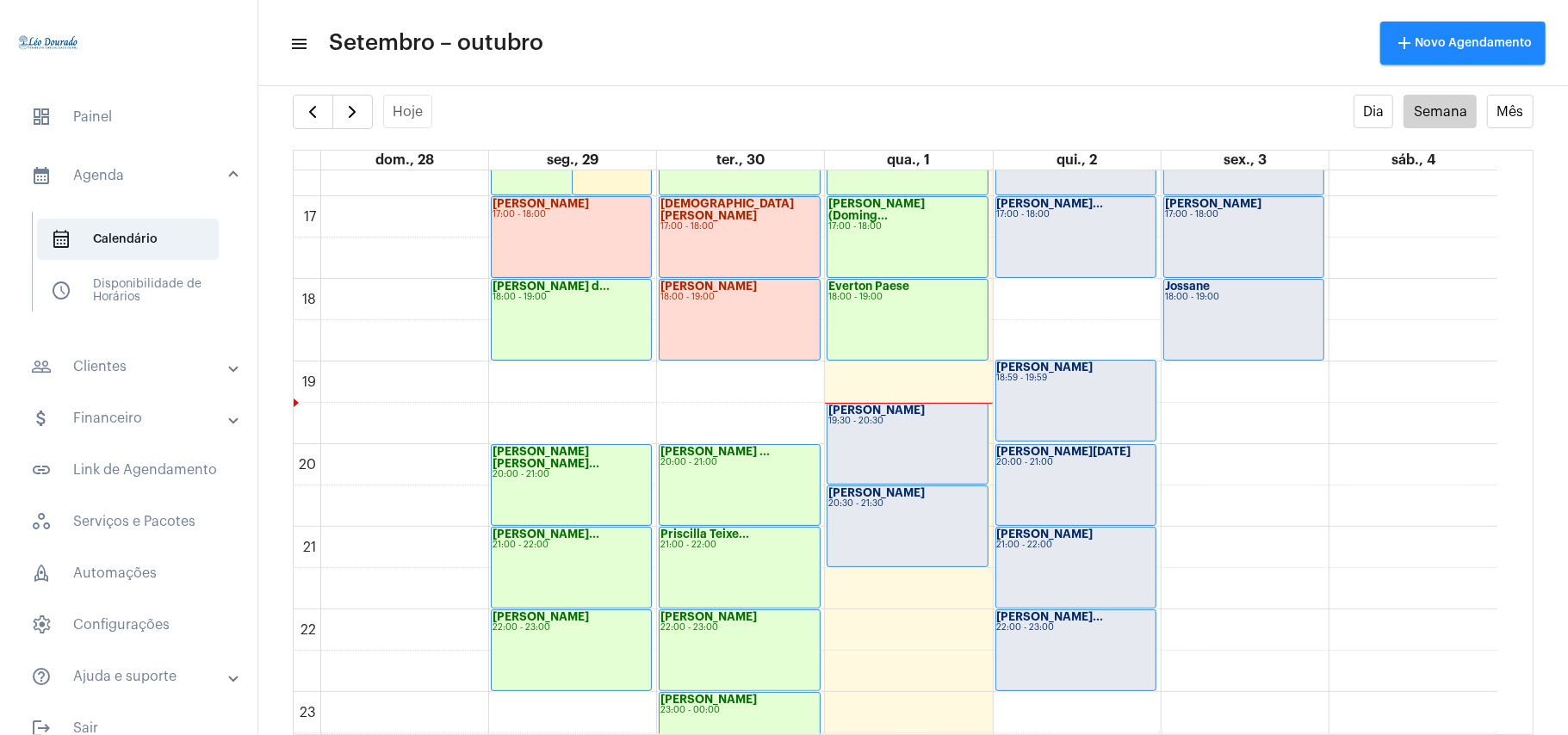
scroll to position [1419, 0]
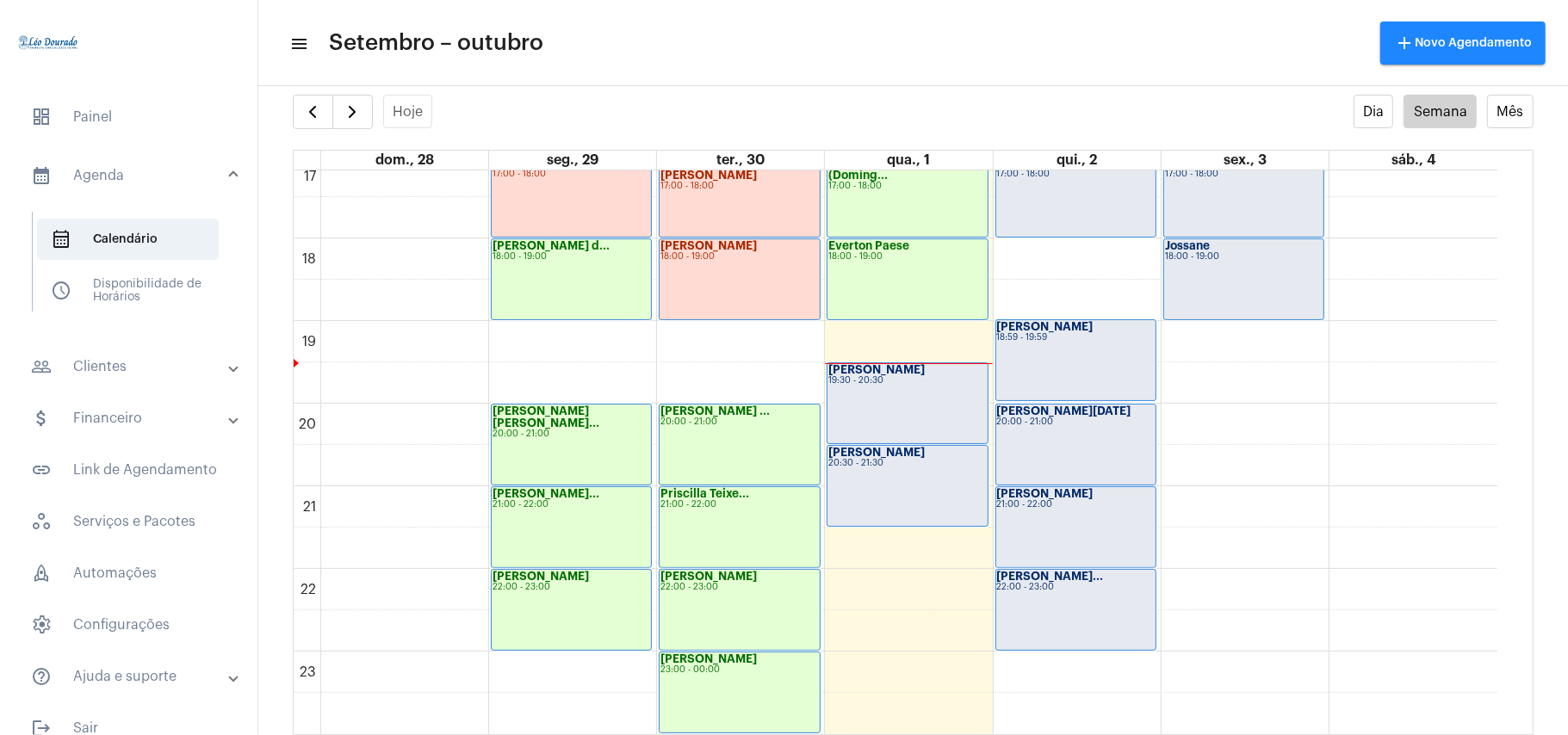
click at [744, 47] on mat-toolbar-row "menu Setembro – outubro add Novo Agendamento" at bounding box center [913, 43] width 1310 height 56
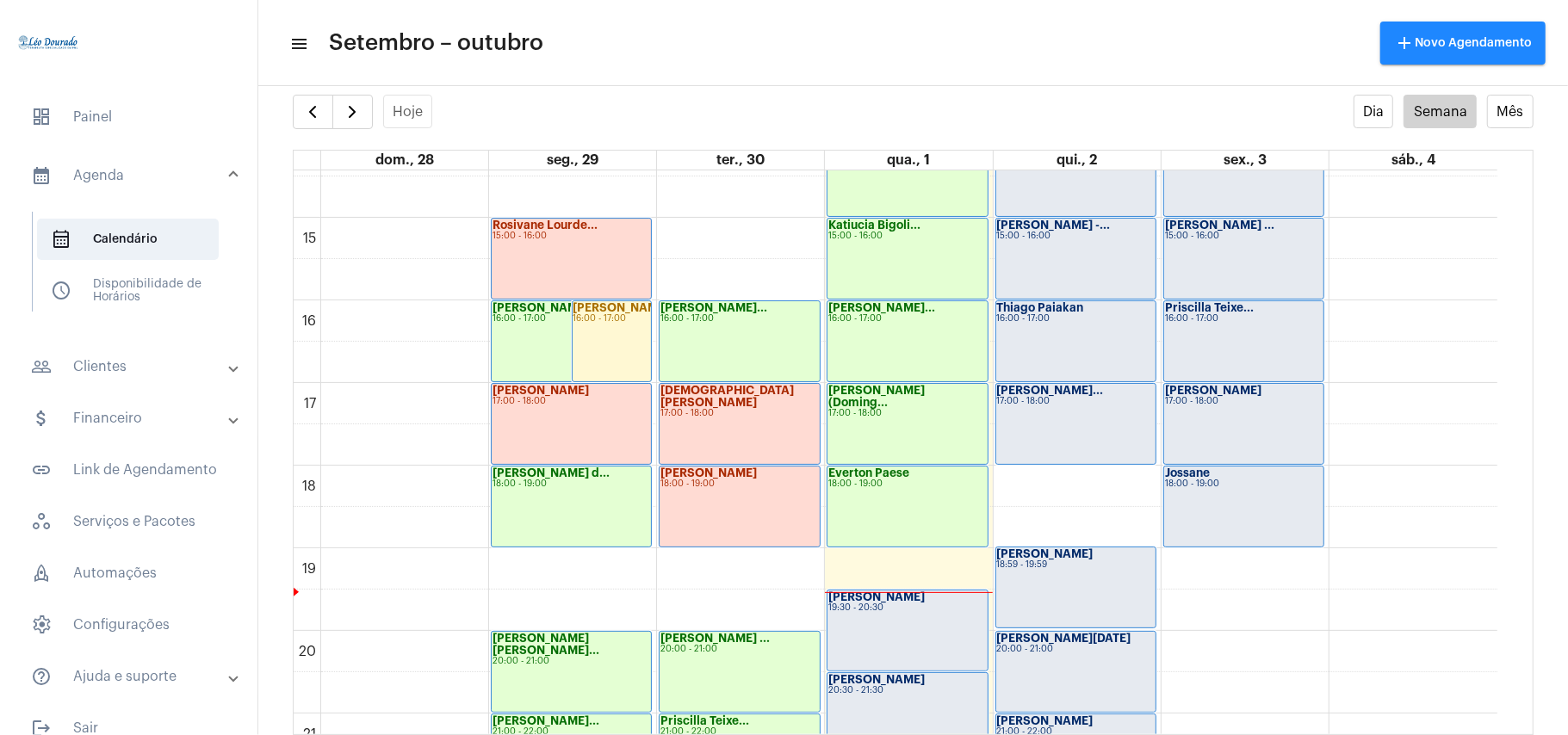
scroll to position [1190, 0]
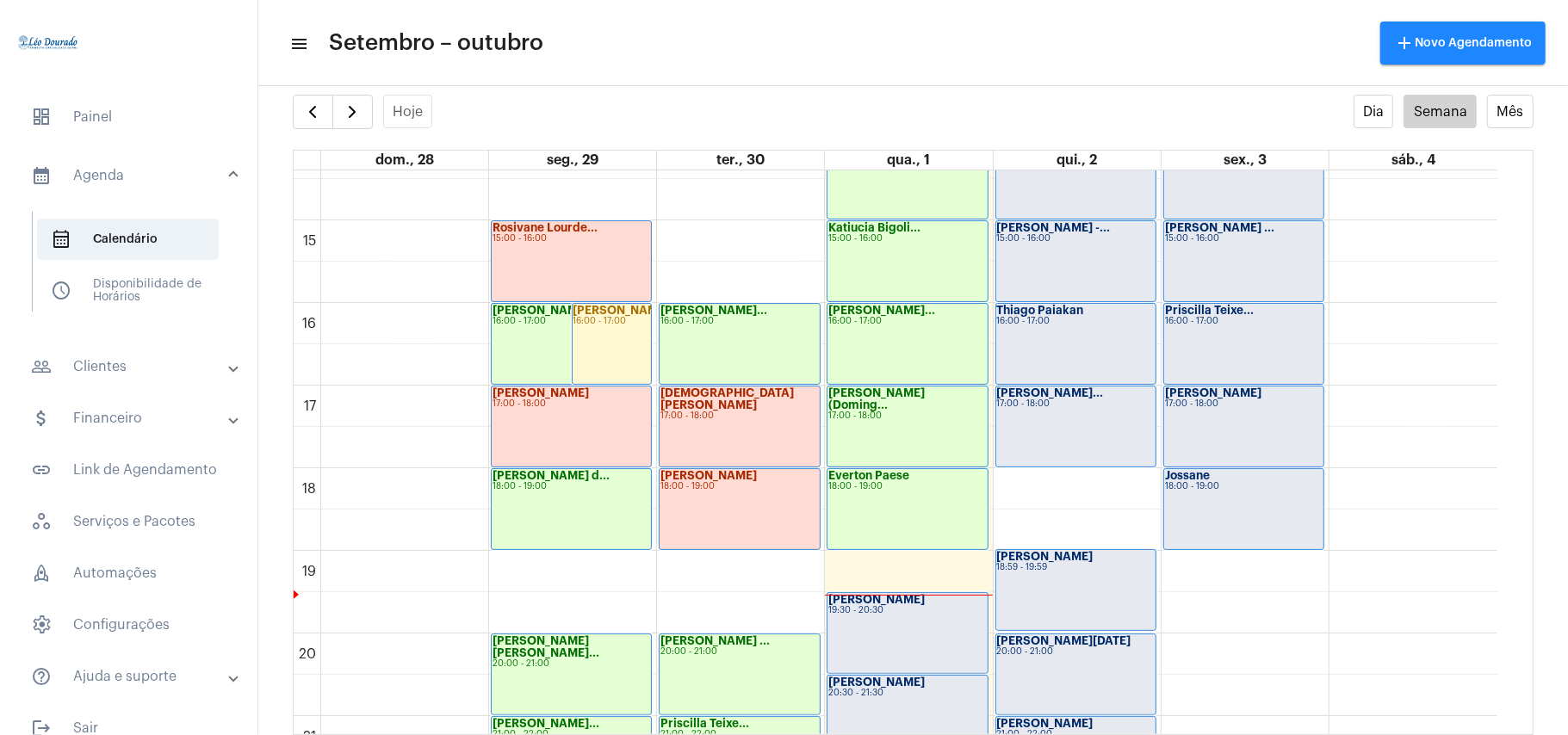
click at [1054, 466] on div "[PERSON_NAME]... 17:00 - 18:00" at bounding box center [1075, 427] width 159 height 80
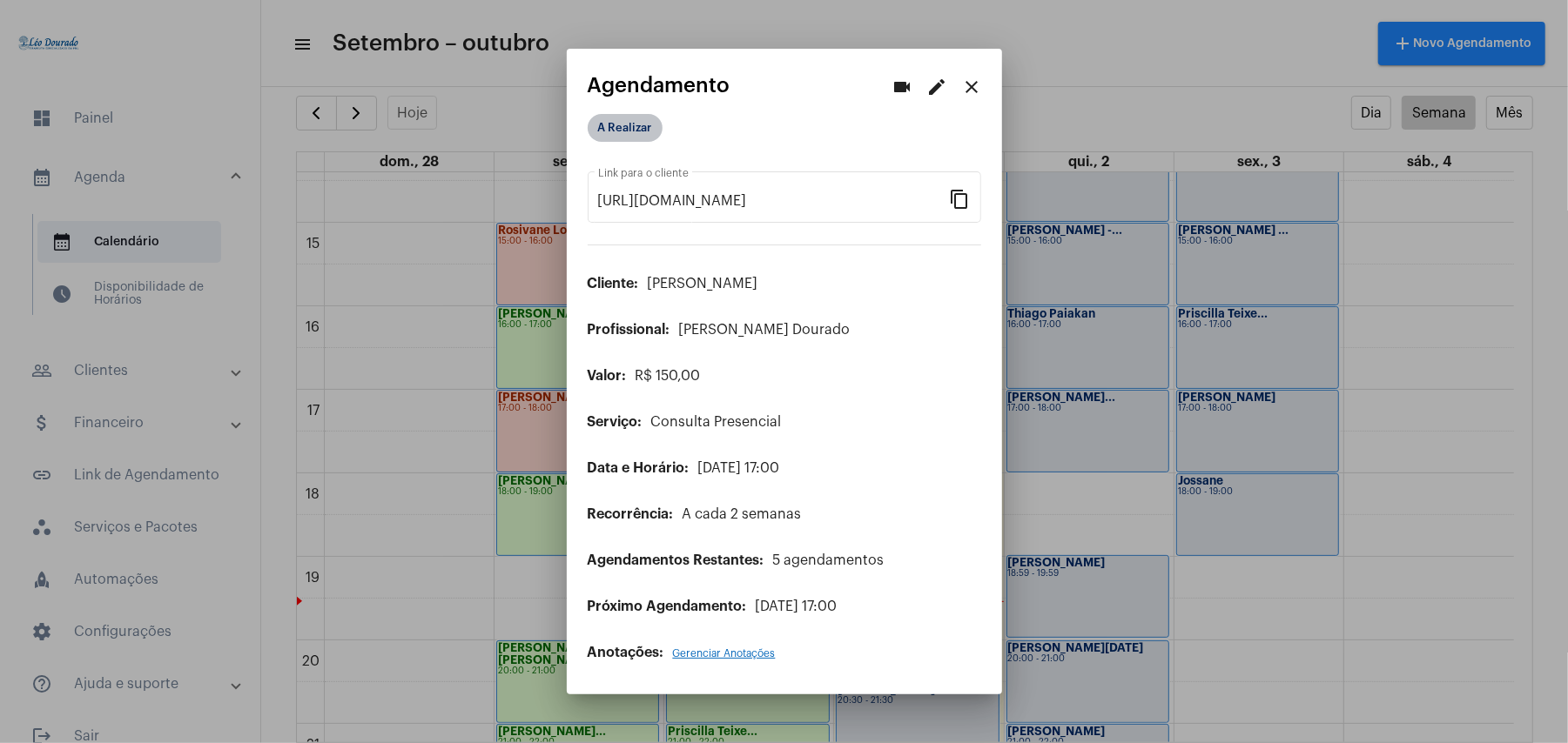
click at [618, 129] on mat-chip "A Realizar" at bounding box center [624, 128] width 75 height 28
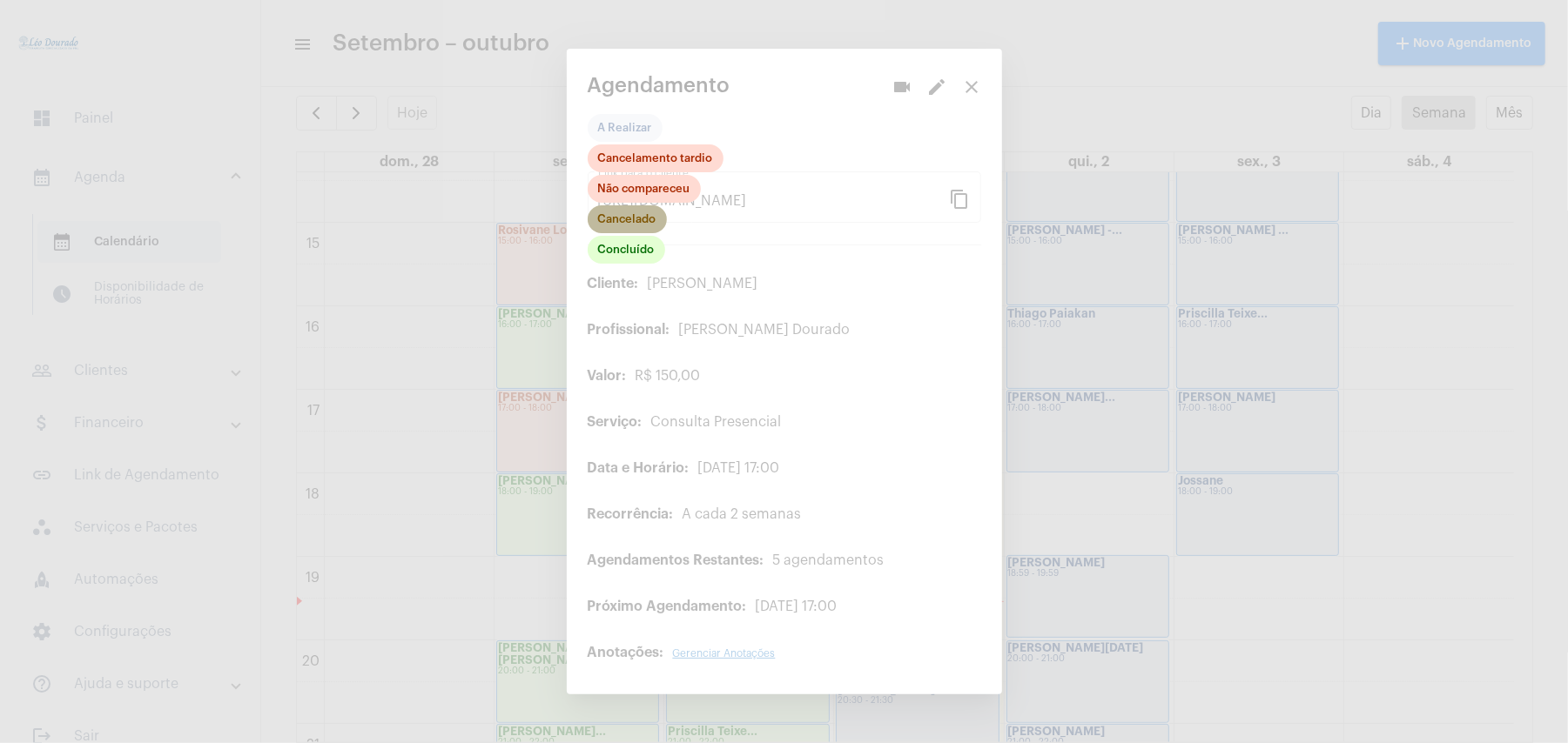
click at [639, 221] on mat-chip "Cancelado" at bounding box center [627, 219] width 79 height 28
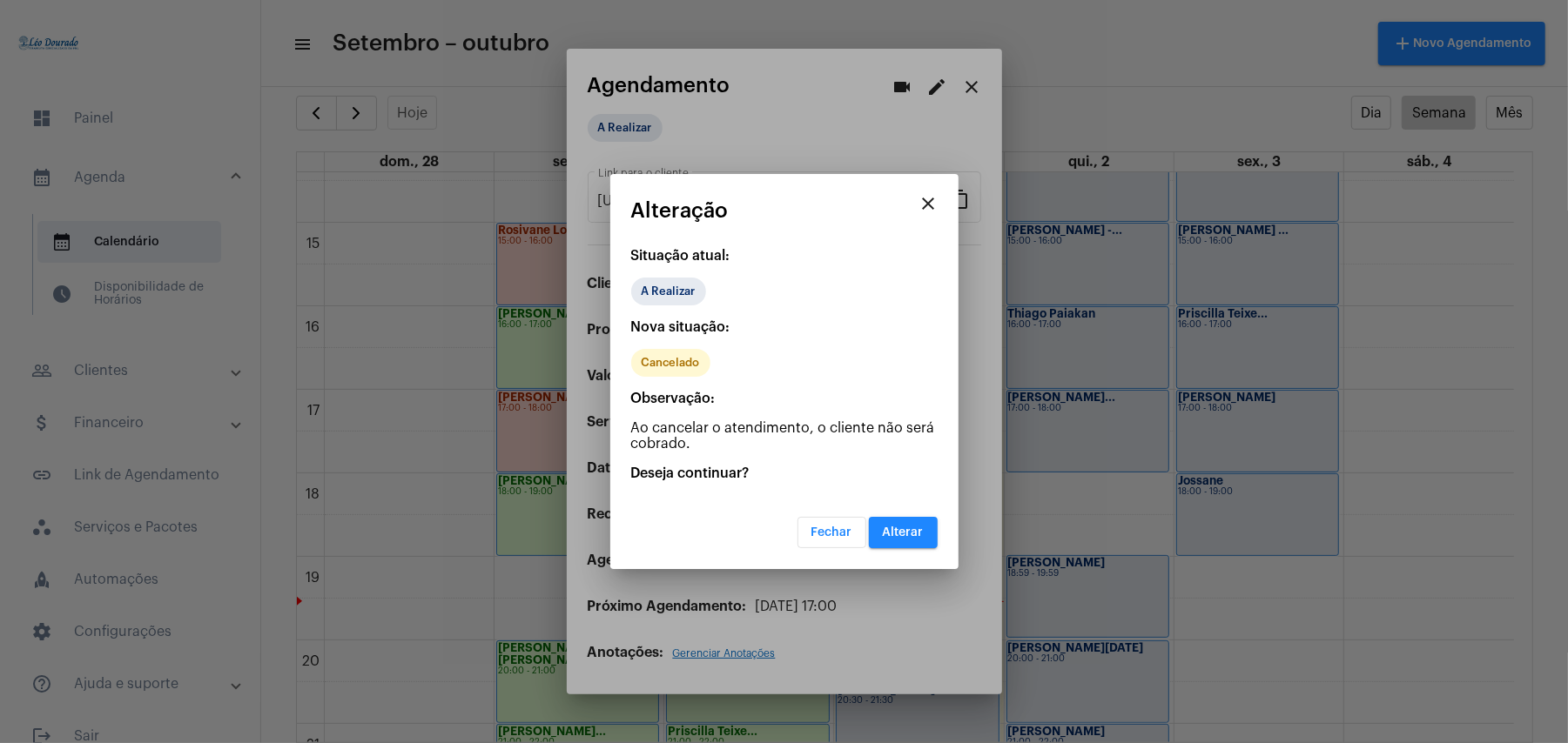
click at [900, 537] on span "Alterar" at bounding box center [903, 532] width 41 height 13
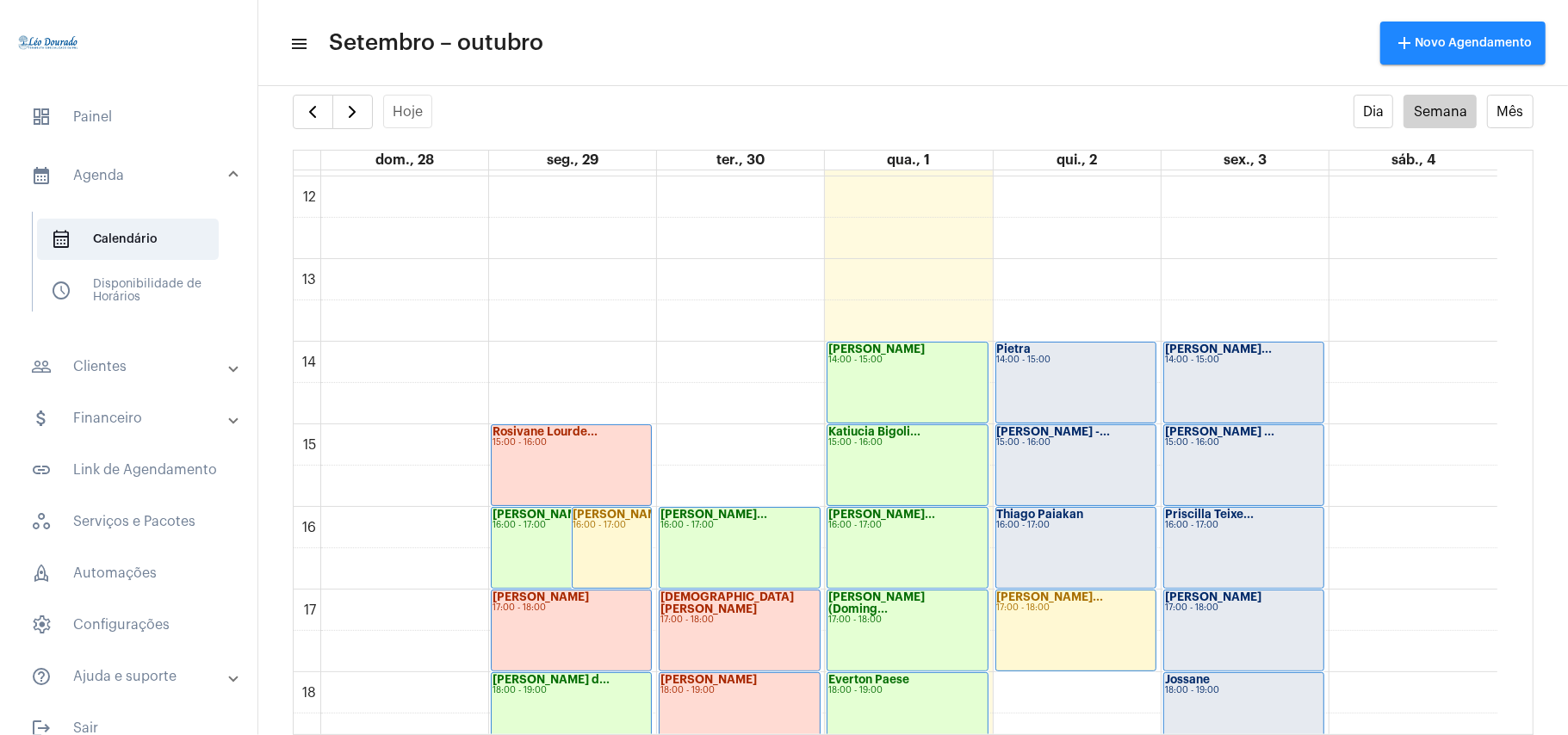
scroll to position [961, 0]
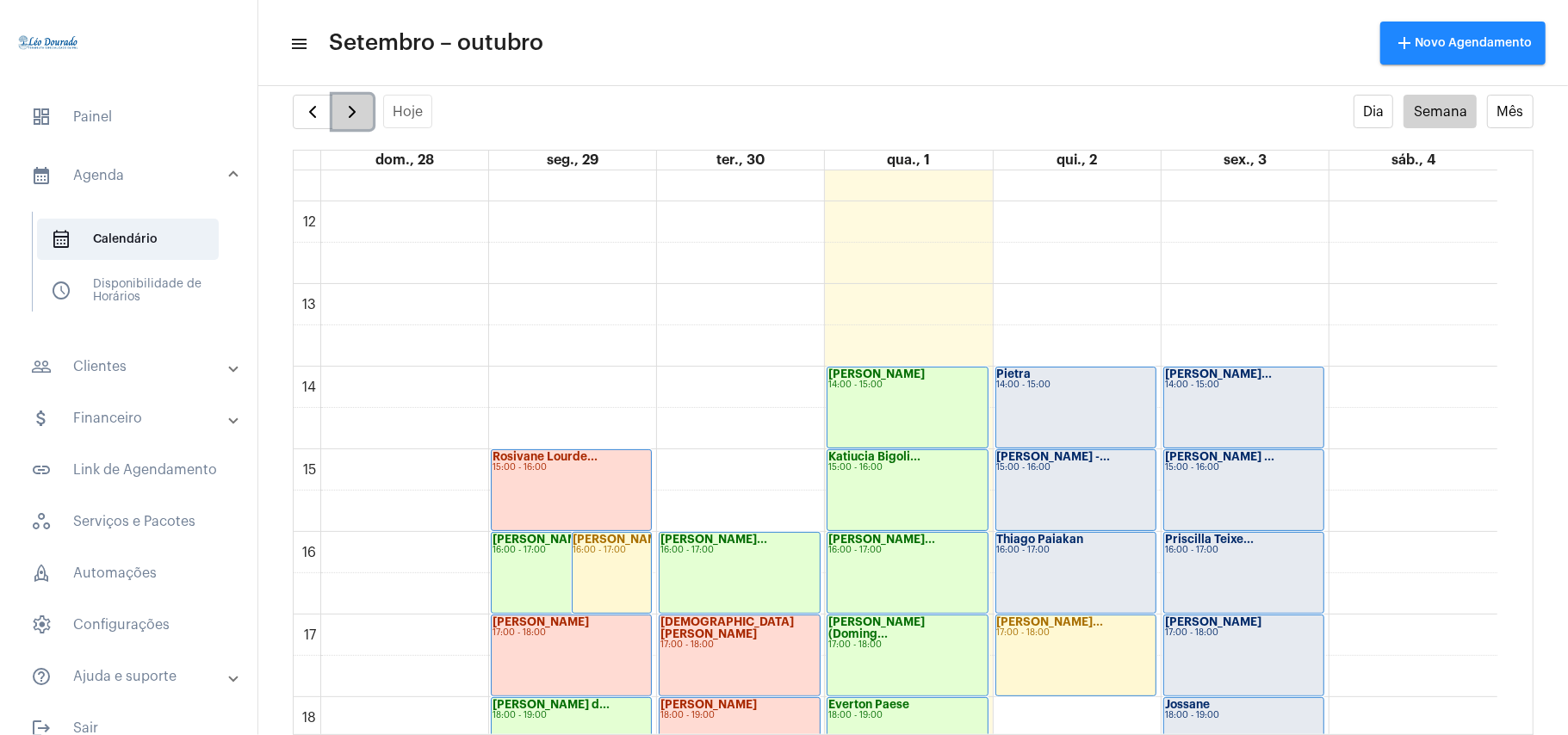
click at [354, 101] on span "button" at bounding box center [352, 112] width 21 height 21
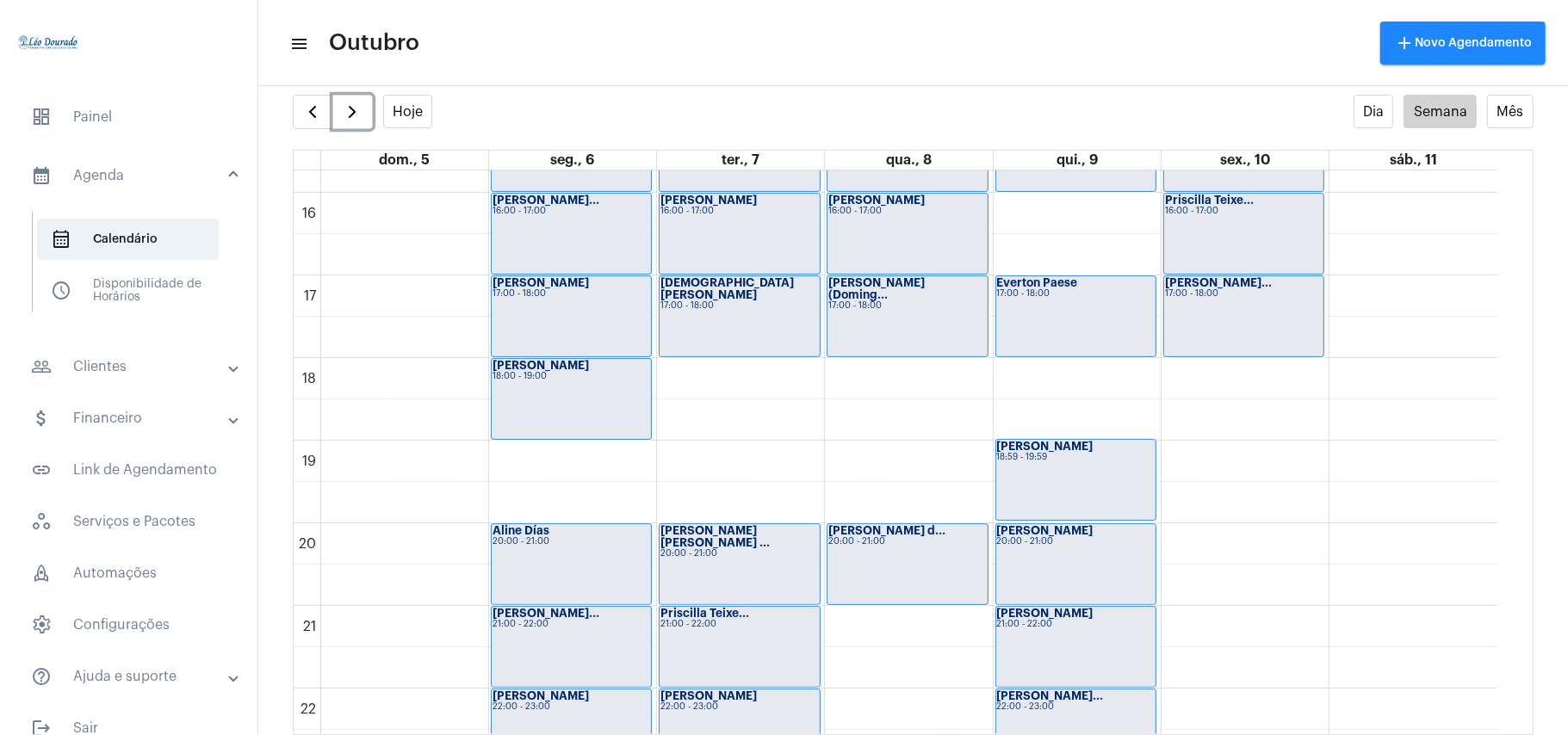
scroll to position [1185, 0]
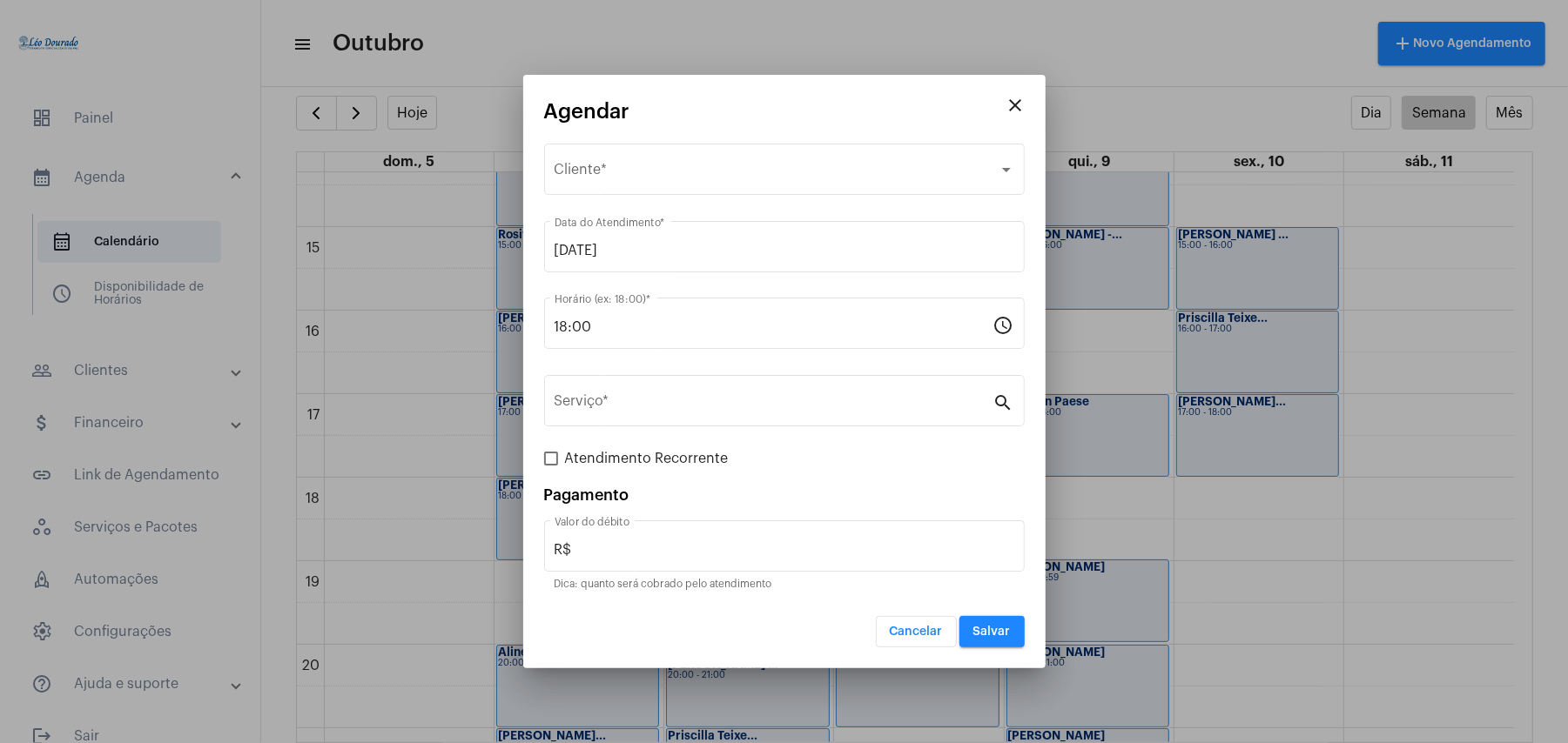
click at [929, 637] on span "Cancelar" at bounding box center [916, 632] width 53 height 13
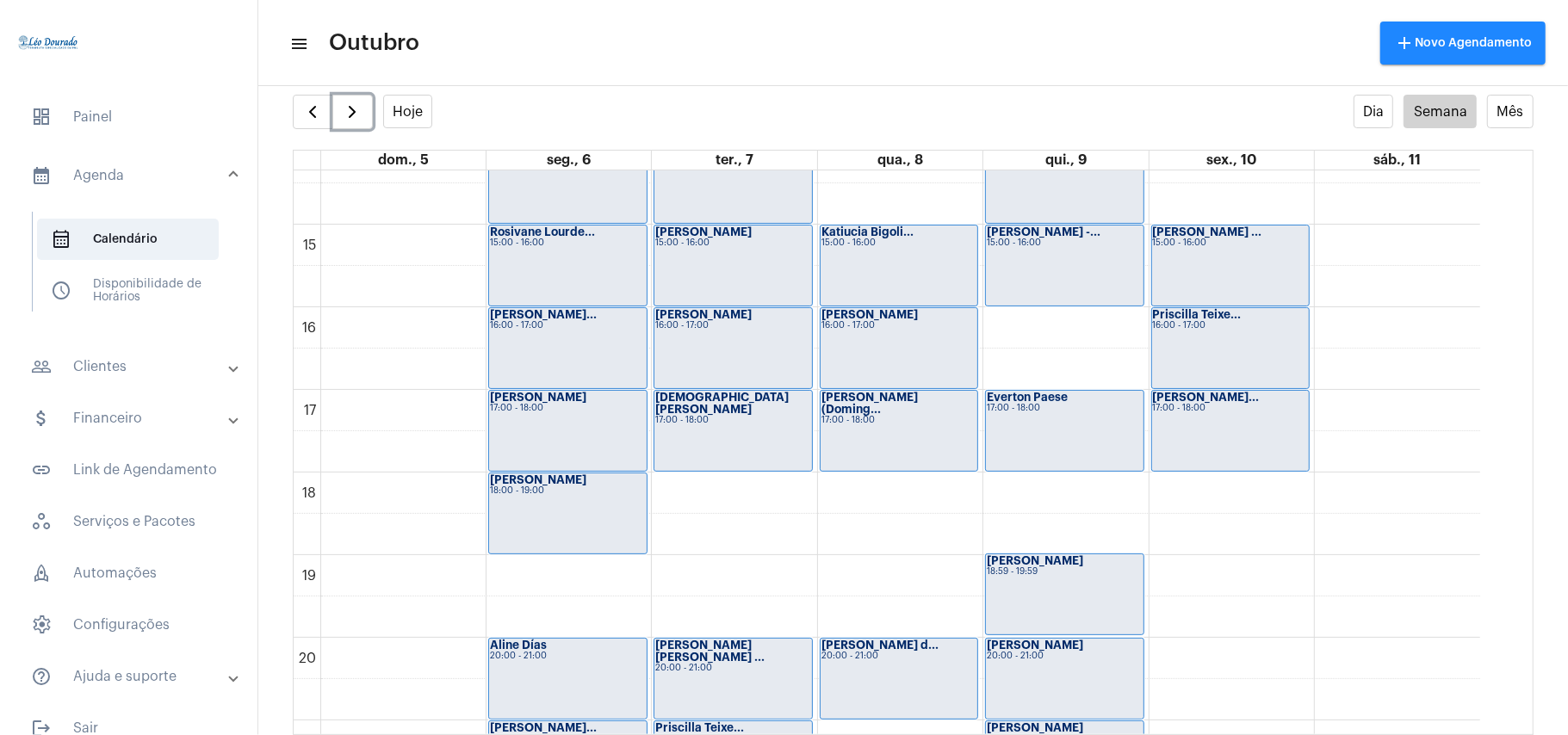
click at [1055, 452] on div "Everton Paese 17:00 - 18:00" at bounding box center [1064, 431] width 158 height 80
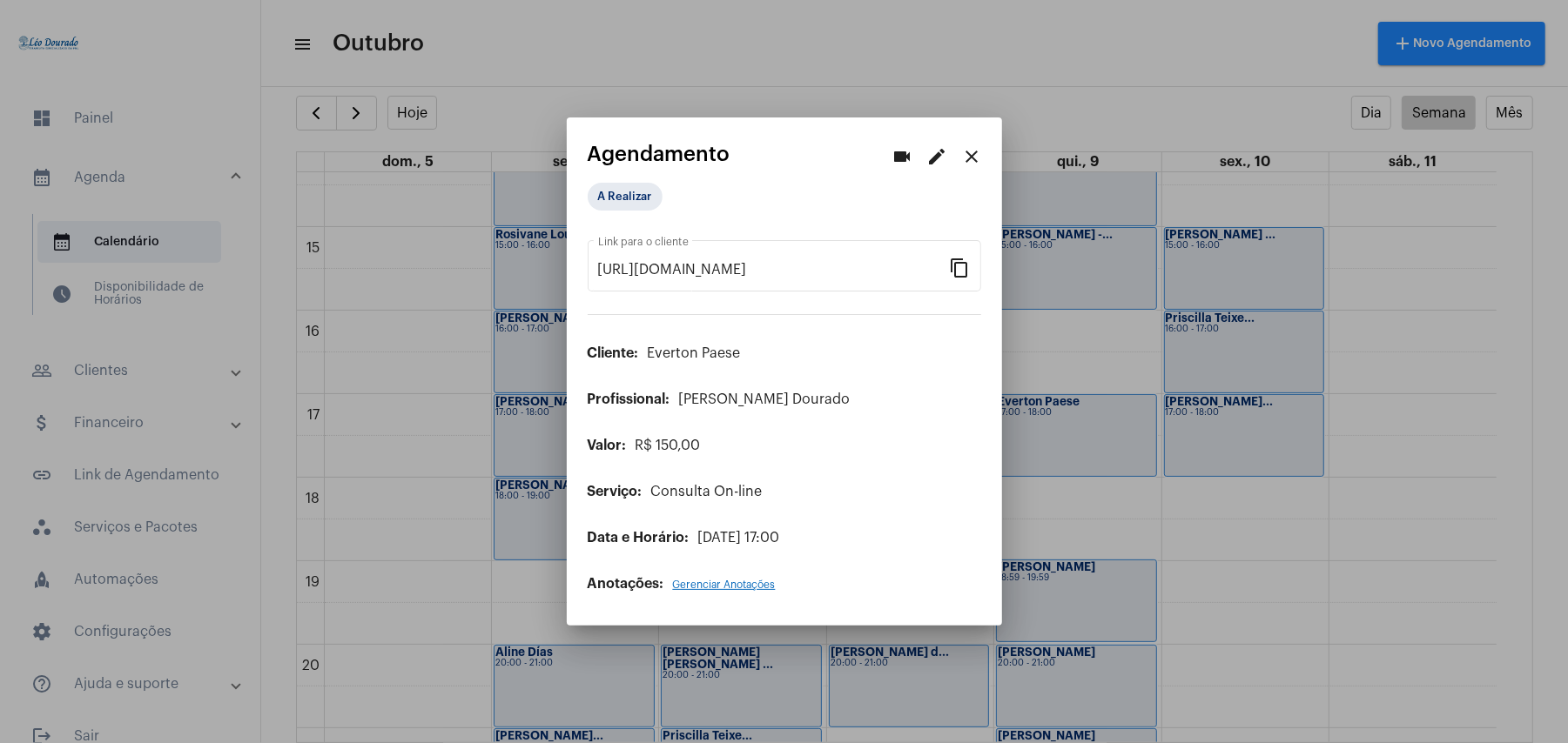
click at [970, 146] on mat-icon "close" at bounding box center [973, 157] width 21 height 21
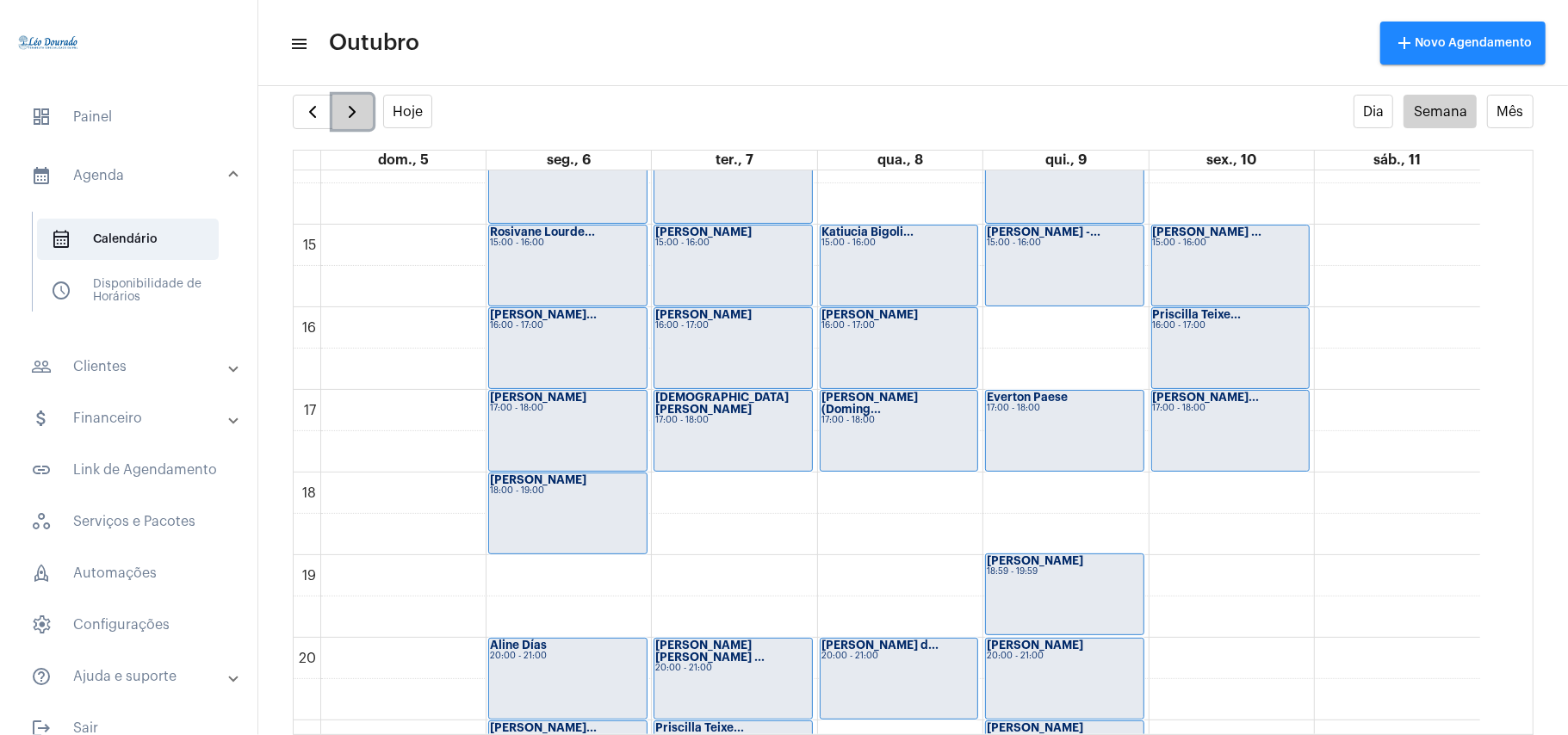
click at [365, 107] on button "button" at bounding box center [352, 112] width 40 height 34
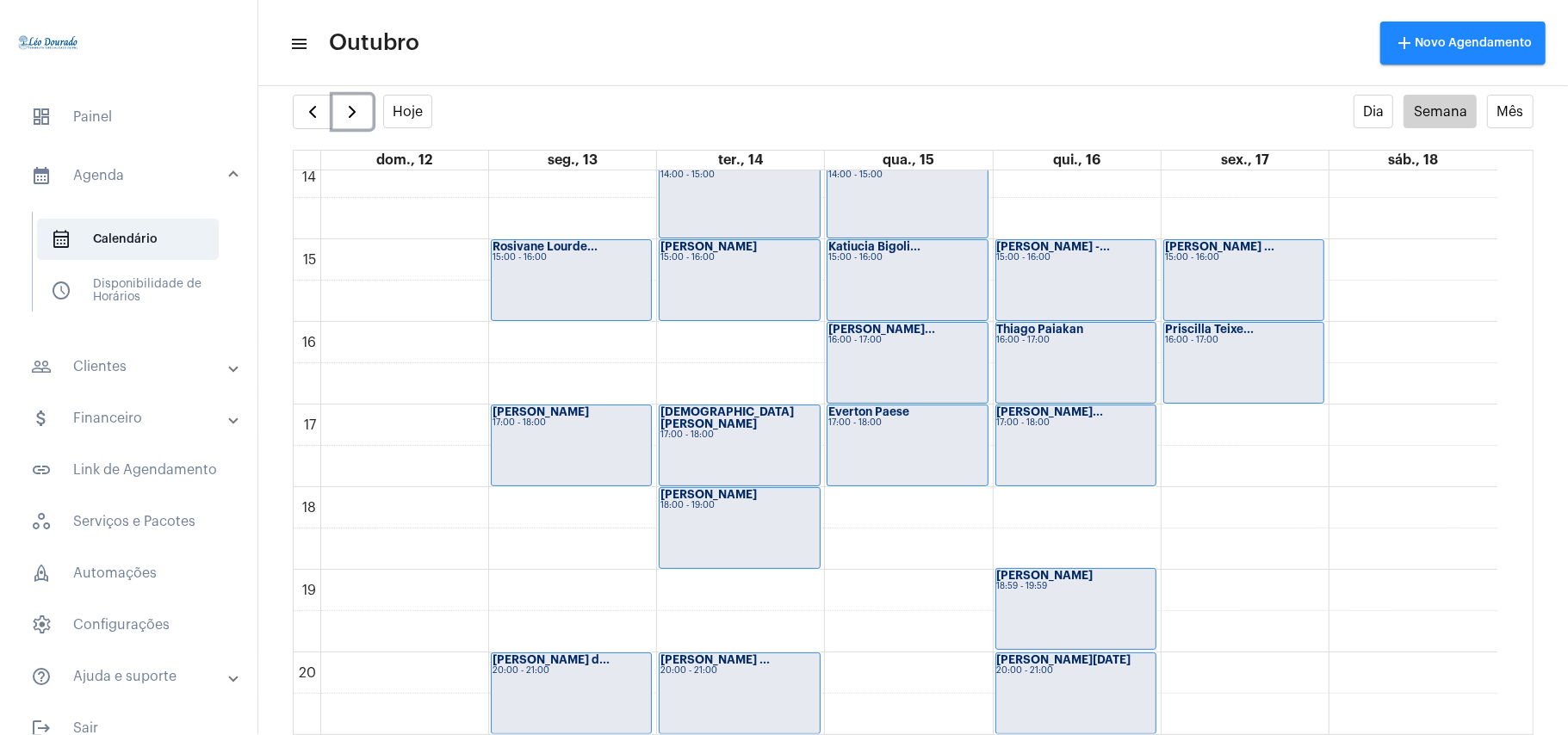
scroll to position [1186, 0]
